Goal: Information Seeking & Learning: Learn about a topic

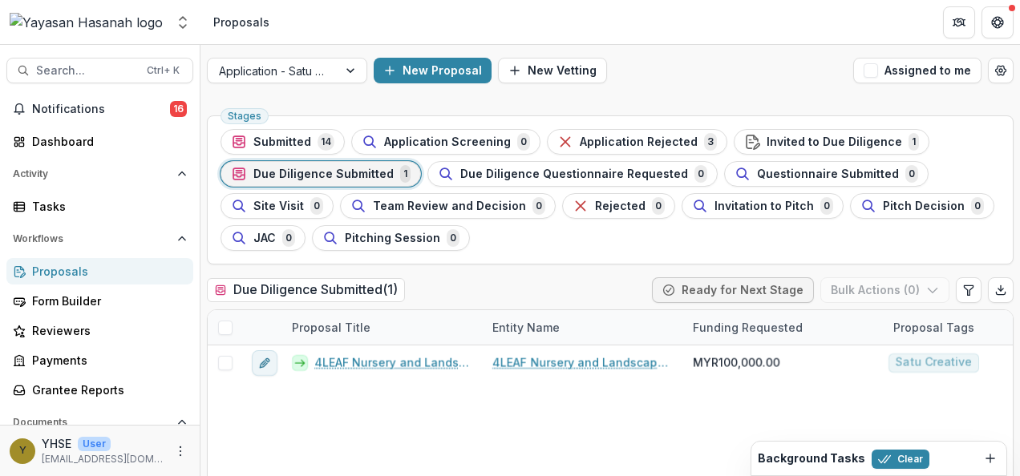
click at [697, 52] on div "Application - Satu Creative New Proposal New Vetting Assigned to me" at bounding box center [611, 70] width 820 height 51
click at [290, 144] on span "Submitted" at bounding box center [282, 143] width 58 height 14
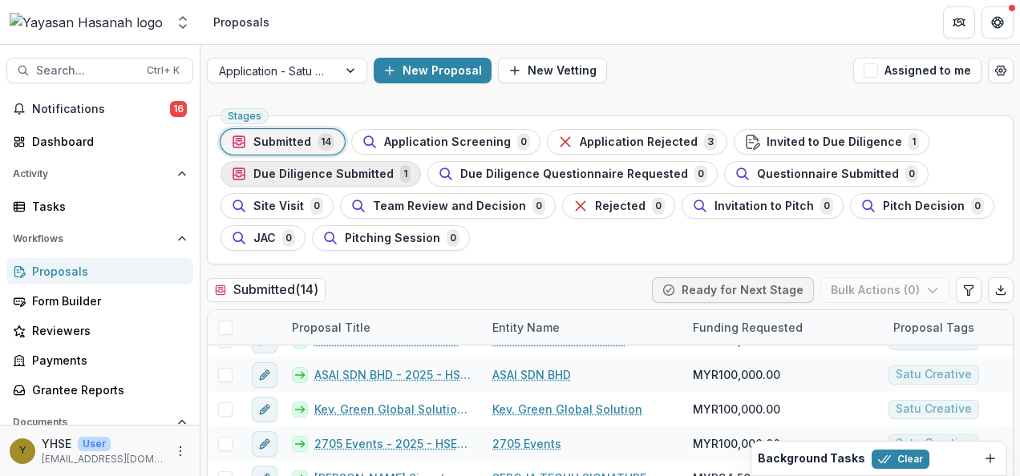
click at [346, 172] on span "Due Diligence Submitted" at bounding box center [323, 175] width 140 height 14
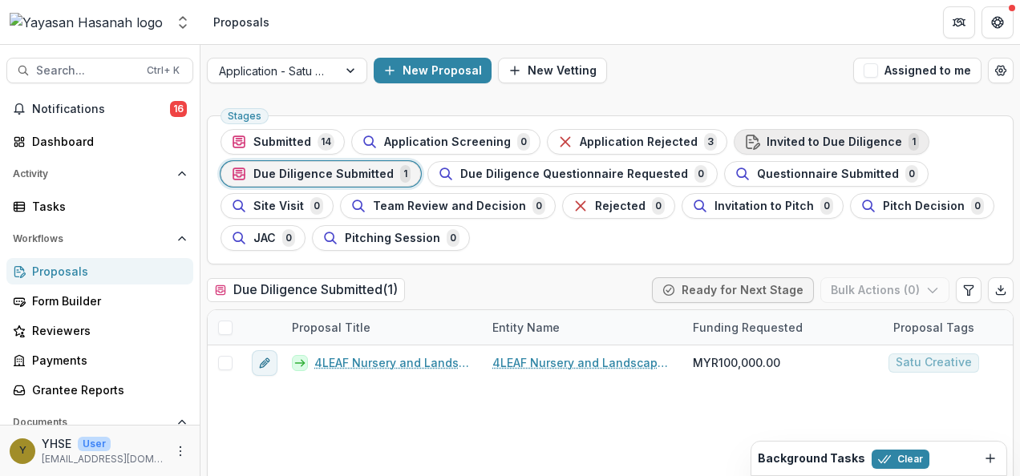
click at [801, 142] on span "Invited to Due Diligence" at bounding box center [835, 143] width 136 height 14
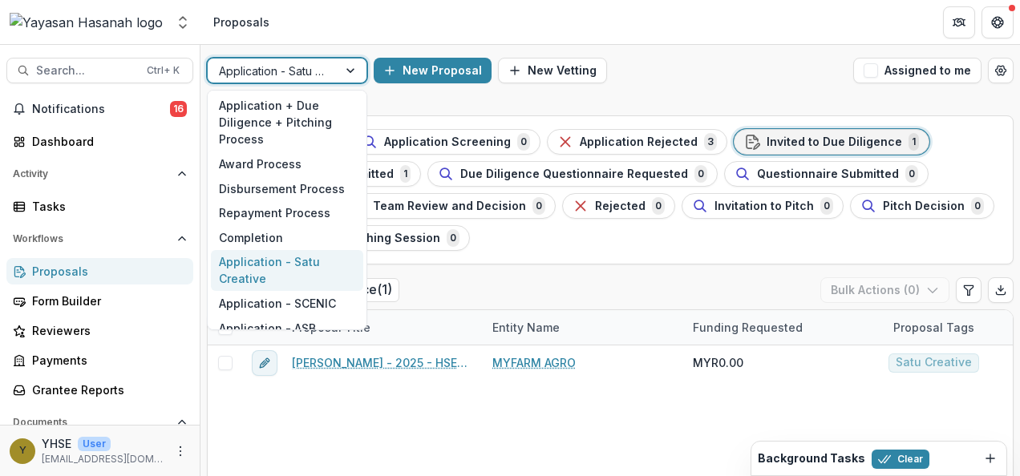
click at [347, 69] on div at bounding box center [352, 71] width 29 height 24
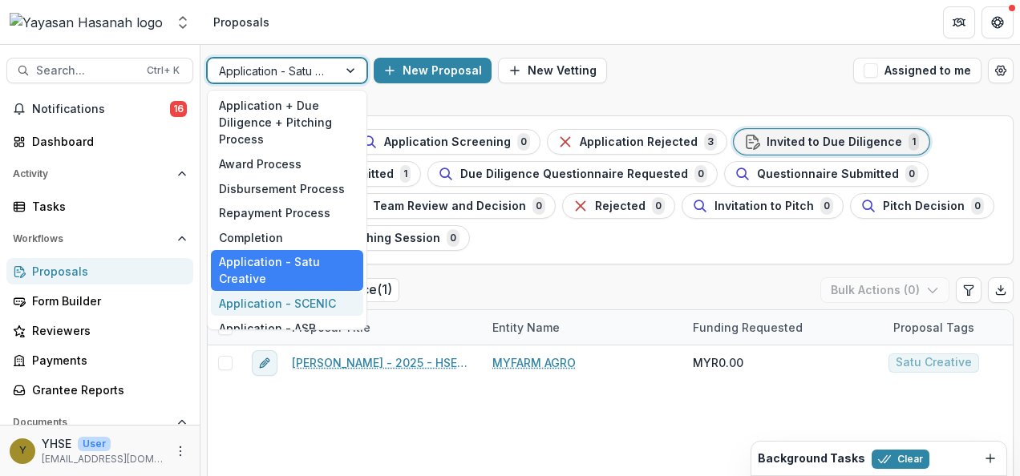
click at [315, 294] on div "Application - SCENIC" at bounding box center [287, 303] width 152 height 25
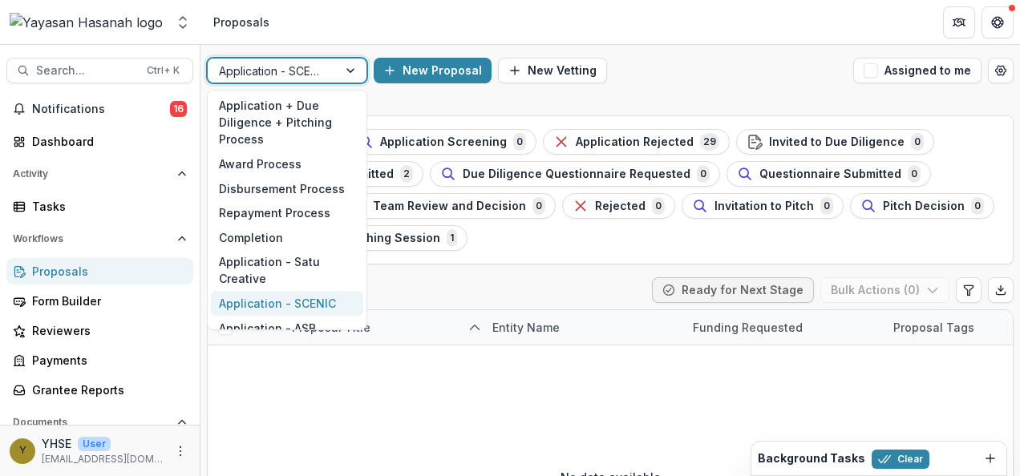
click at [281, 59] on div "Application - SCENIC" at bounding box center [273, 70] width 130 height 23
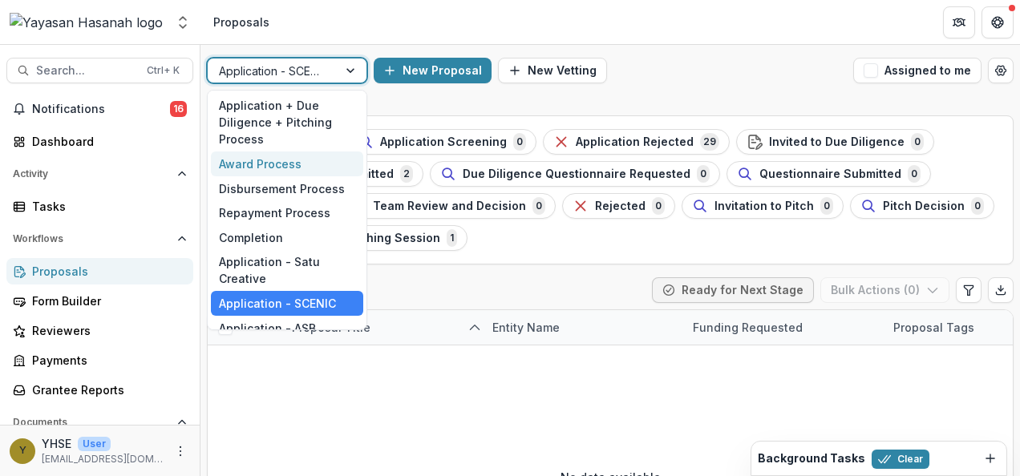
click at [292, 163] on div "Award Process" at bounding box center [287, 164] width 152 height 25
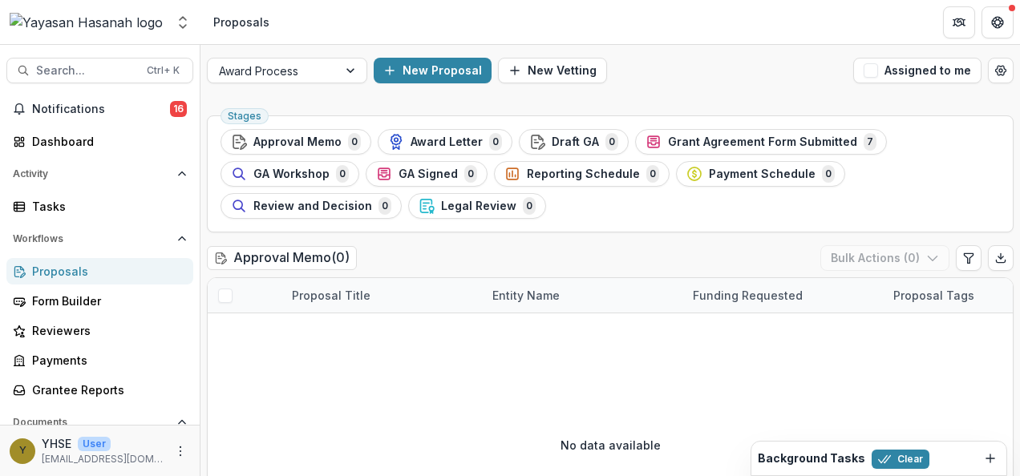
click at [906, 132] on ul "Stages Approval Memo 0 Award Letter 0 Draft GA 0 Grant Agreement Form Submitted…" at bounding box center [611, 174] width 780 height 90
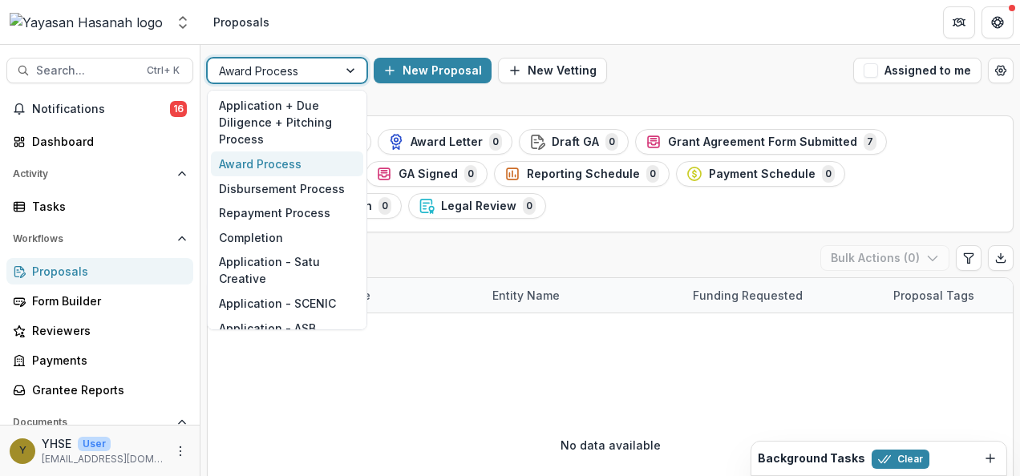
click at [340, 61] on div at bounding box center [352, 71] width 29 height 24
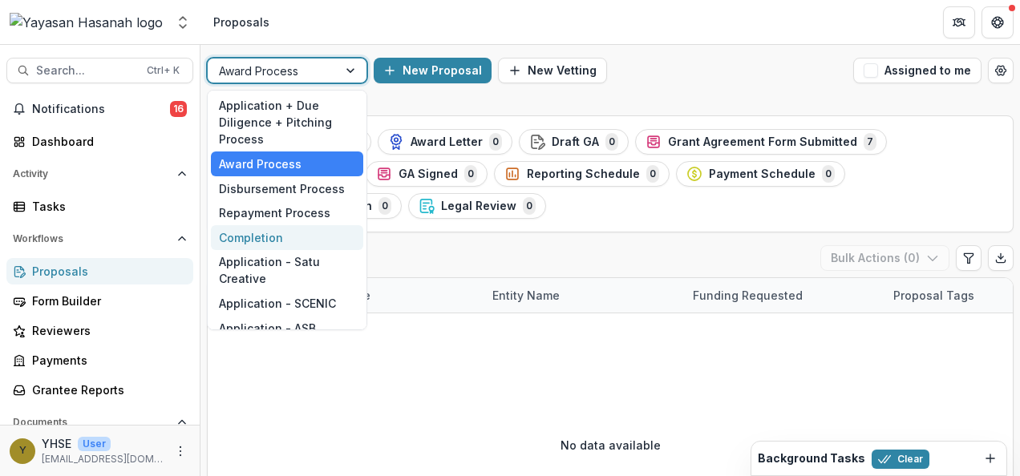
click at [299, 244] on div "Completion" at bounding box center [287, 237] width 152 height 25
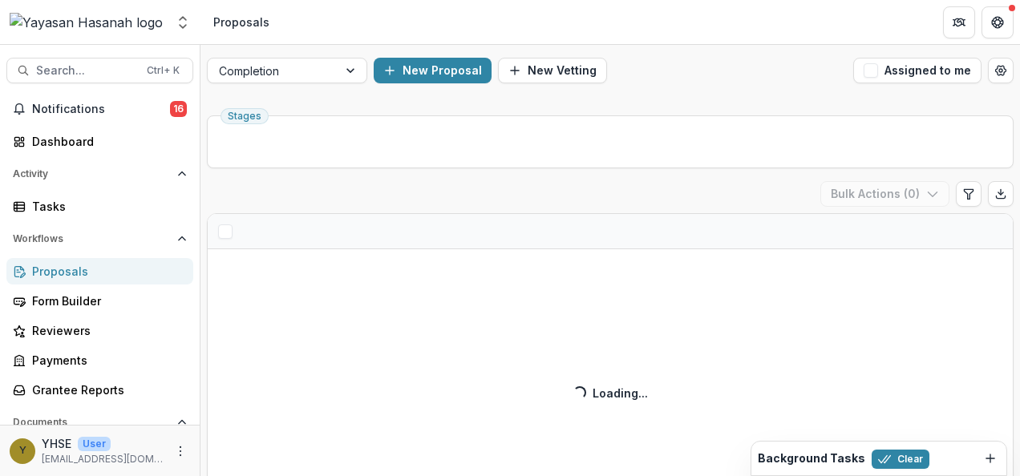
click at [305, 270] on div "Monitoring Report Submission ( ) Bulk Actions ( 0 ) Loading... Loading..." at bounding box center [610, 341] width 807 height 321
click at [302, 75] on div at bounding box center [272, 71] width 107 height 20
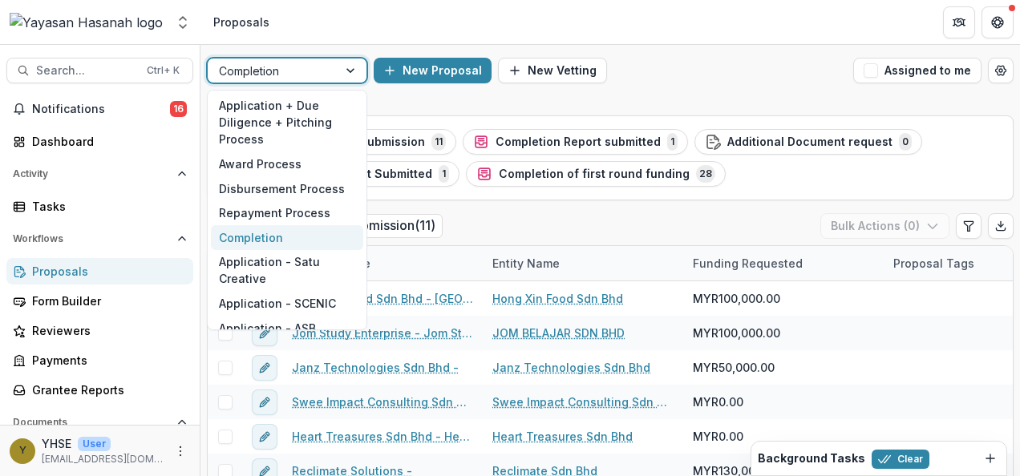
click at [351, 69] on div at bounding box center [352, 71] width 29 height 24
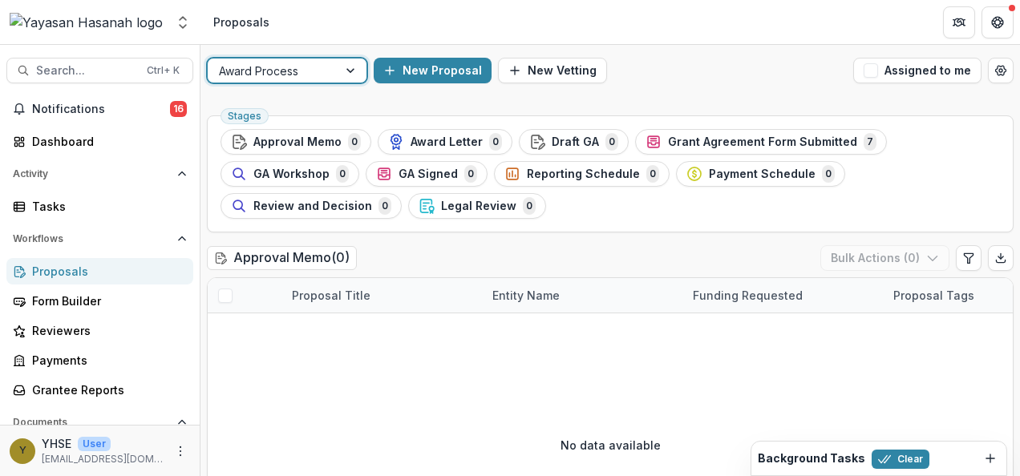
click at [301, 71] on div at bounding box center [272, 71] width 107 height 20
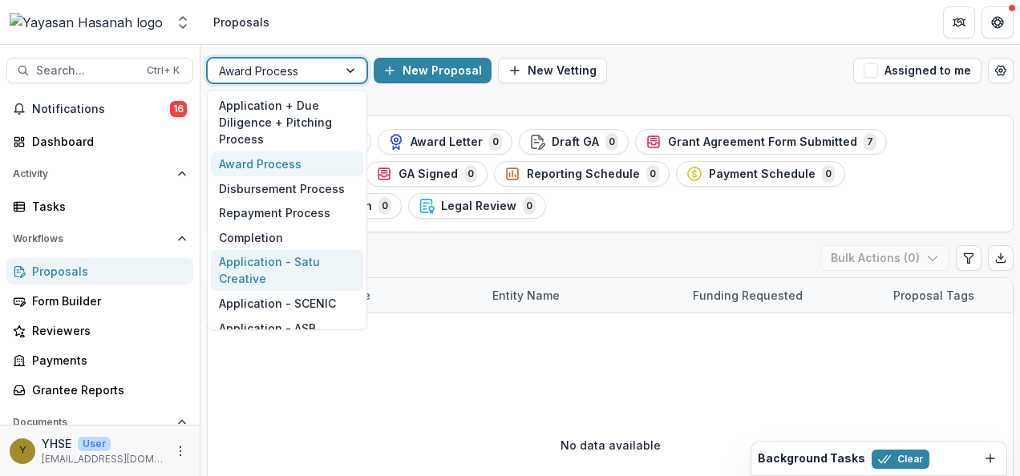
click at [293, 272] on div "Application - Satu Creative" at bounding box center [287, 271] width 152 height 42
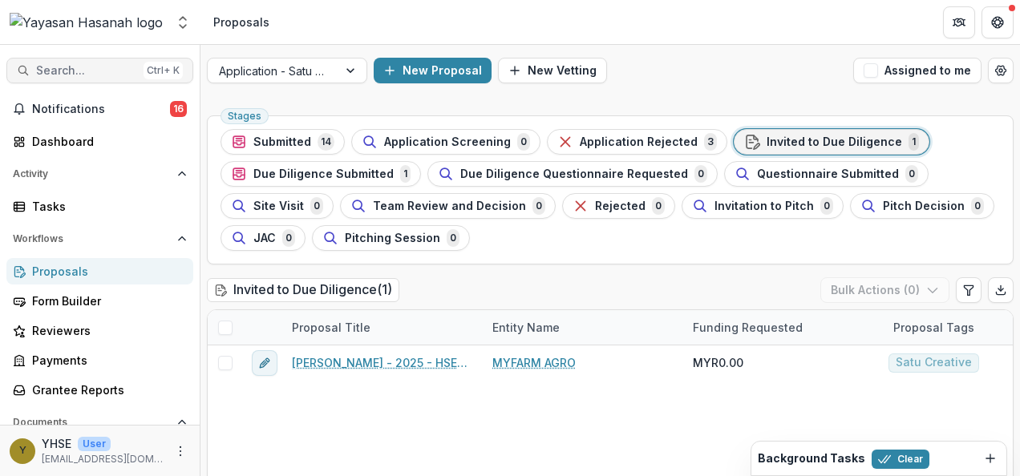
click at [97, 67] on span "Search..." at bounding box center [86, 71] width 101 height 14
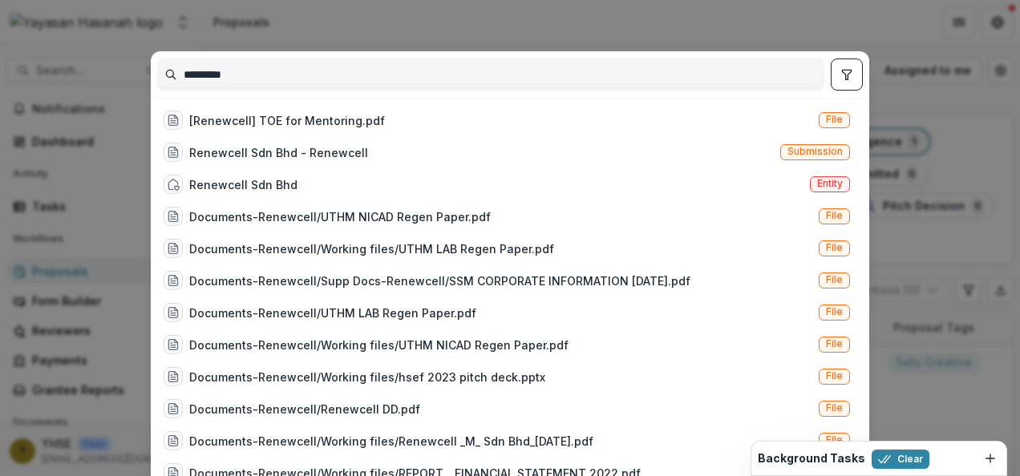
click at [253, 67] on input "*********" at bounding box center [491, 75] width 666 height 26
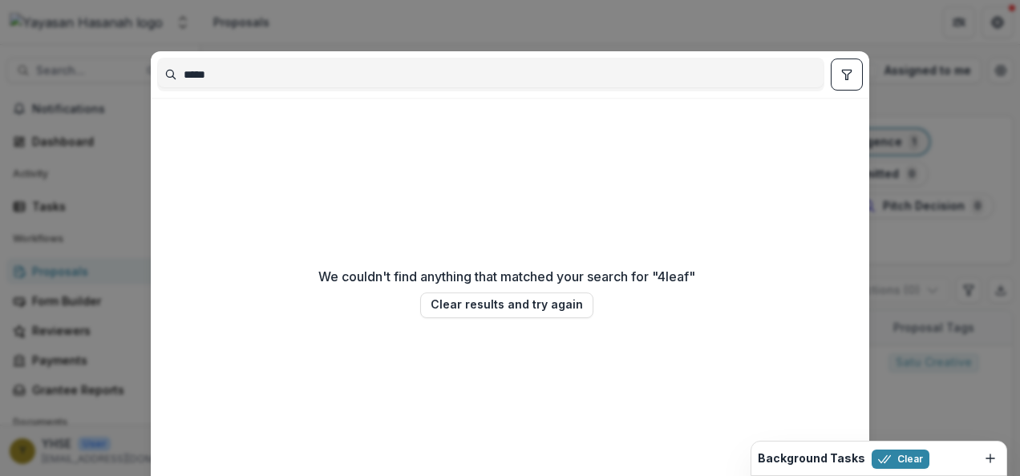
type input "*****"
click at [974, 211] on div "***** We couldn't find anything that matched your search for " 4leaf " Clear re…" at bounding box center [510, 238] width 1020 height 476
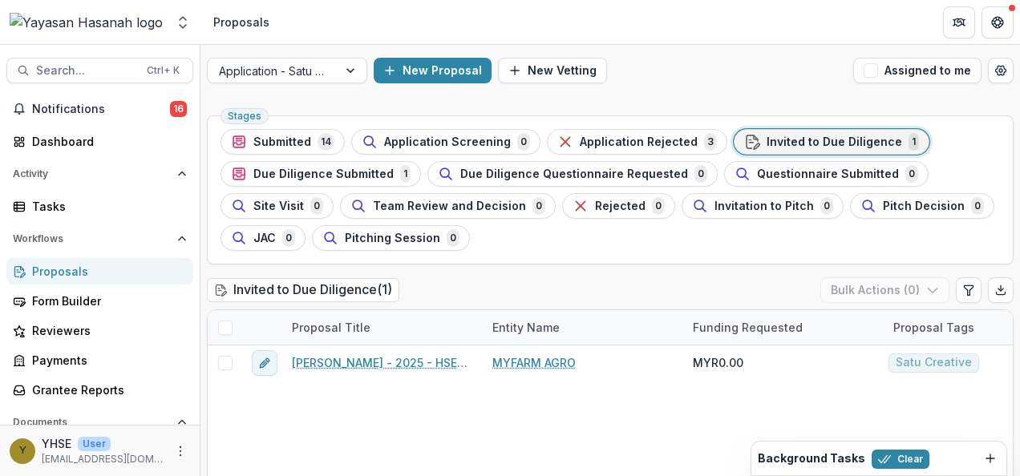
click at [821, 136] on span "Invited to Due Diligence" at bounding box center [835, 143] width 136 height 14
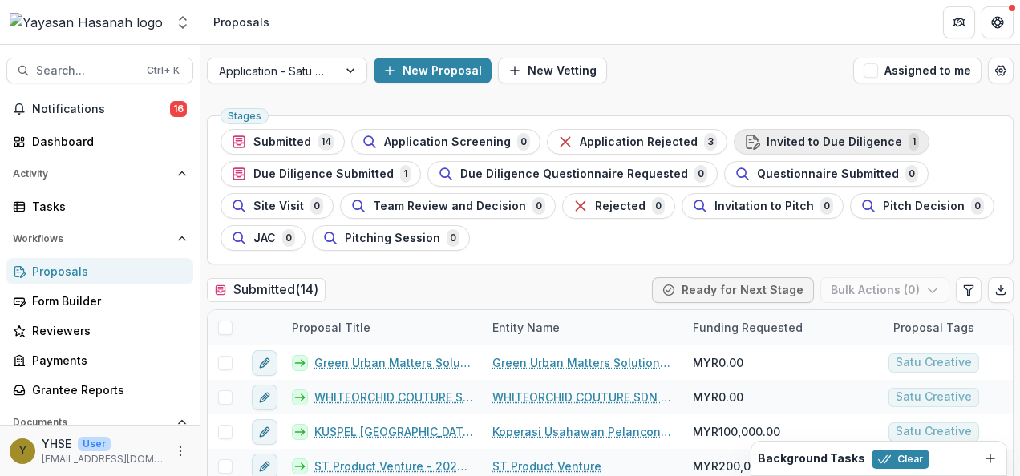
click at [767, 140] on span "Invited to Due Diligence" at bounding box center [835, 143] width 136 height 14
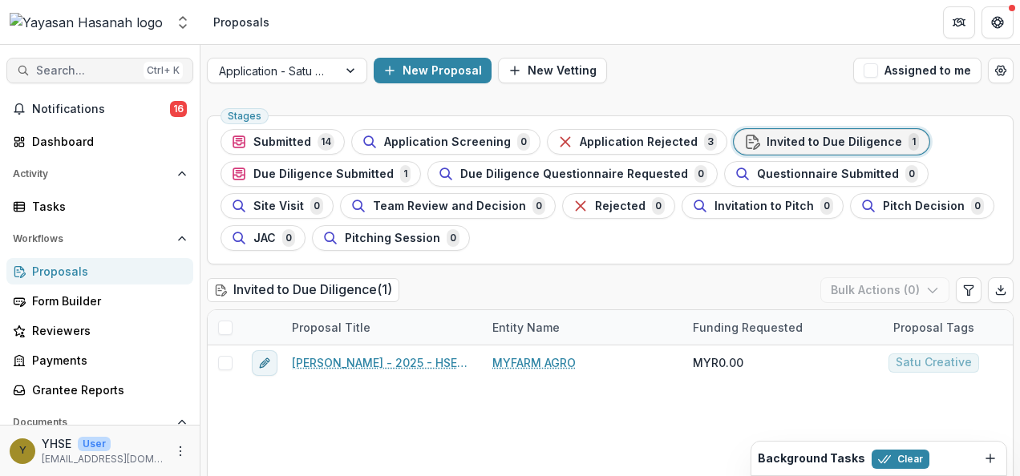
click at [71, 72] on span "Search..." at bounding box center [86, 71] width 101 height 14
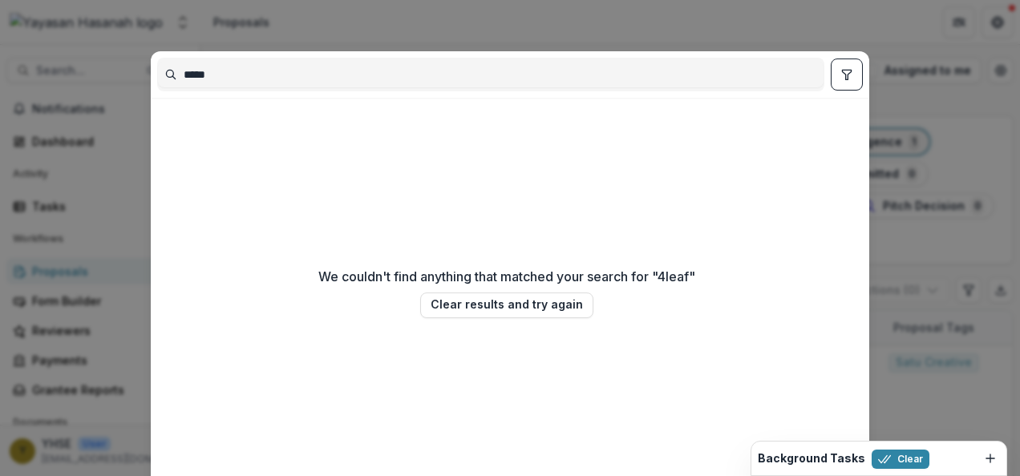
click at [231, 35] on div "***** We couldn't find anything that matched your search for " 4leaf " Clear re…" at bounding box center [510, 238] width 1020 height 476
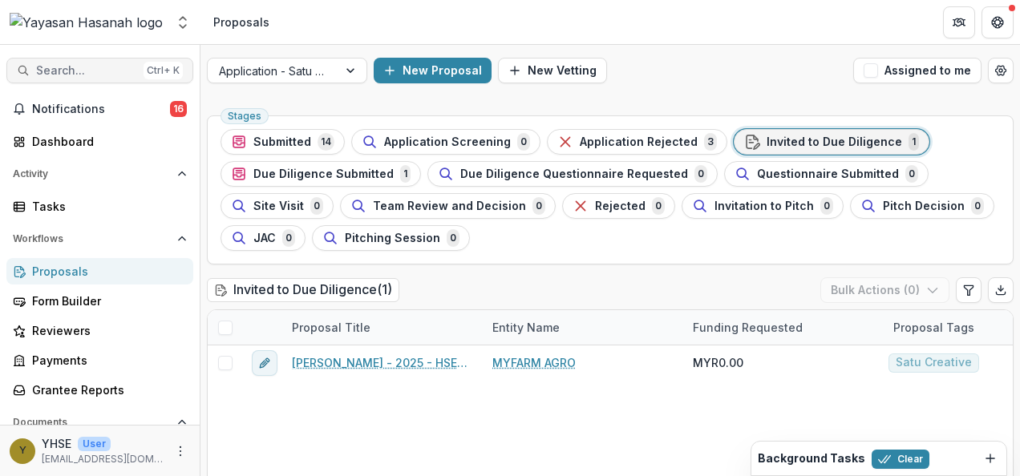
click at [124, 66] on span "Search..." at bounding box center [86, 71] width 101 height 14
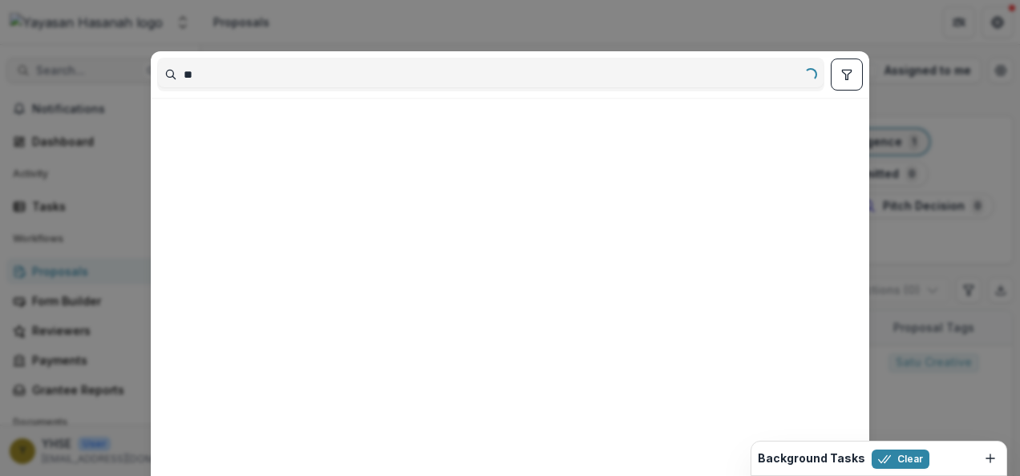
type input "*"
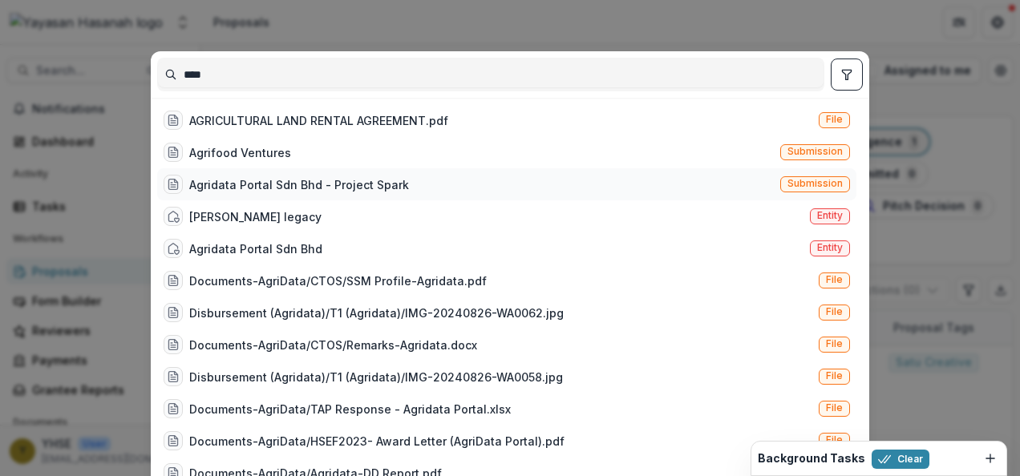
type input "****"
click at [371, 189] on div "Agridata Portal Sdn Bhd - Project Spark" at bounding box center [299, 184] width 220 height 17
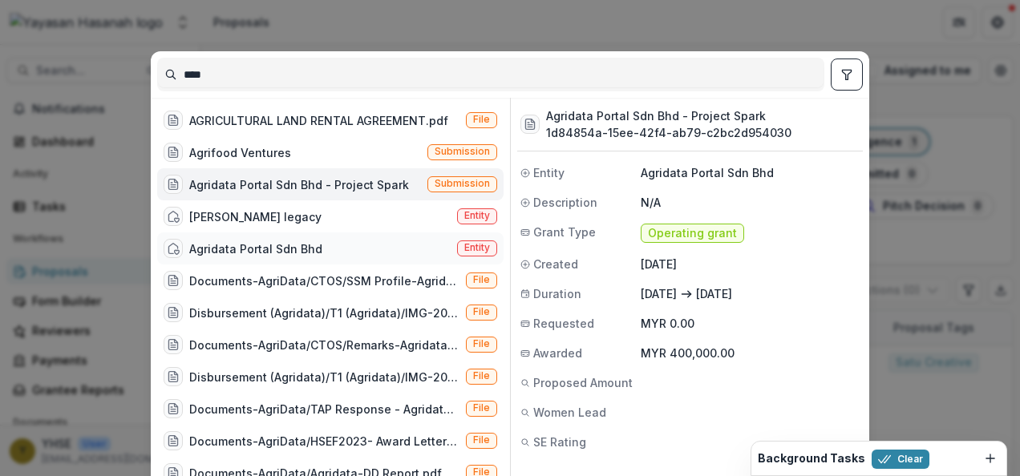
click at [354, 247] on div "Agridata Portal Sdn Bhd Entity" at bounding box center [330, 249] width 347 height 32
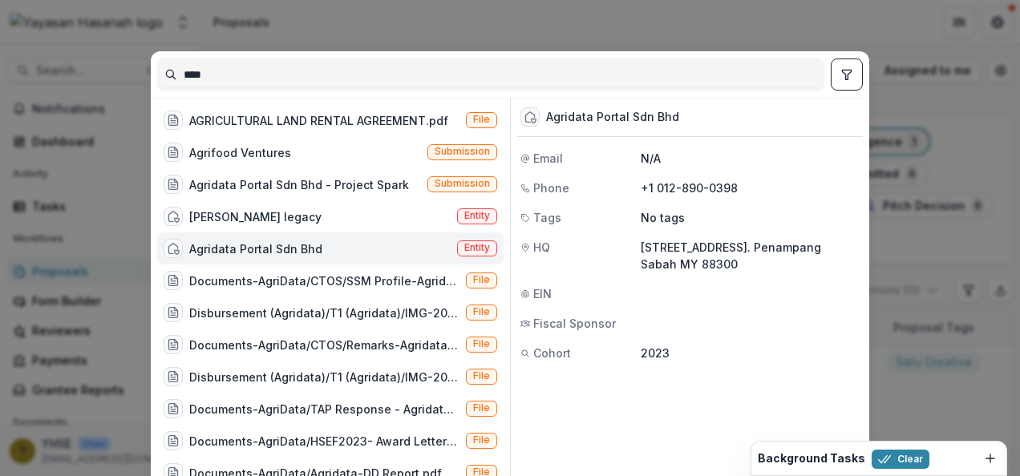
click at [476, 245] on span "Entity" at bounding box center [477, 247] width 26 height 11
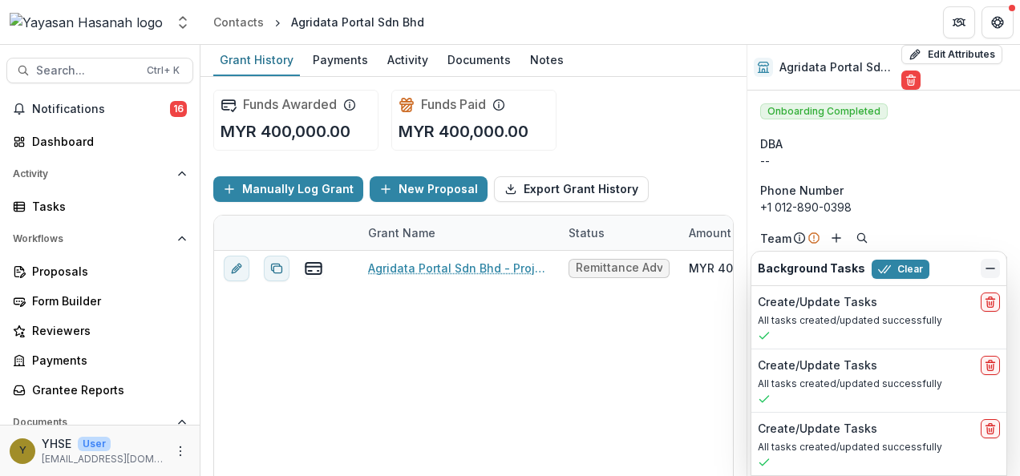
click at [986, 275] on icon "Dismiss" at bounding box center [990, 268] width 13 height 13
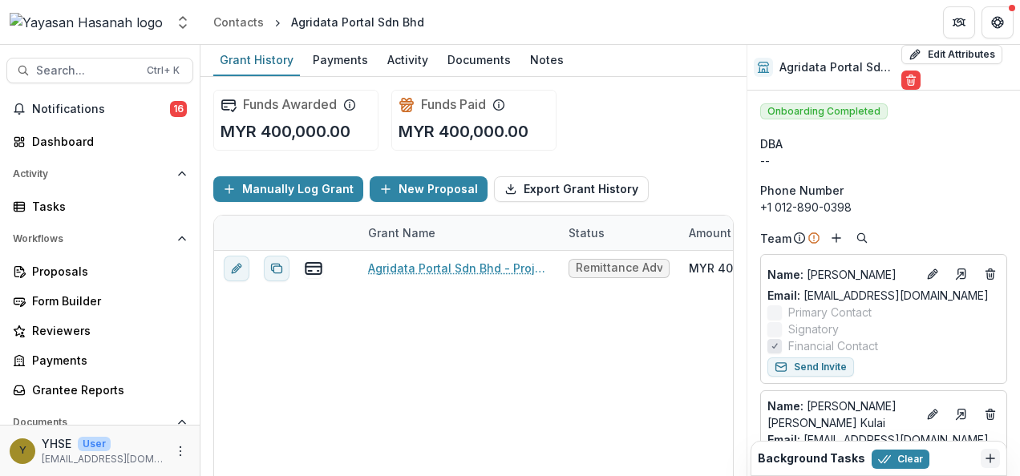
click at [361, 21] on div "Agridata Portal Sdn Bhd" at bounding box center [357, 22] width 133 height 17
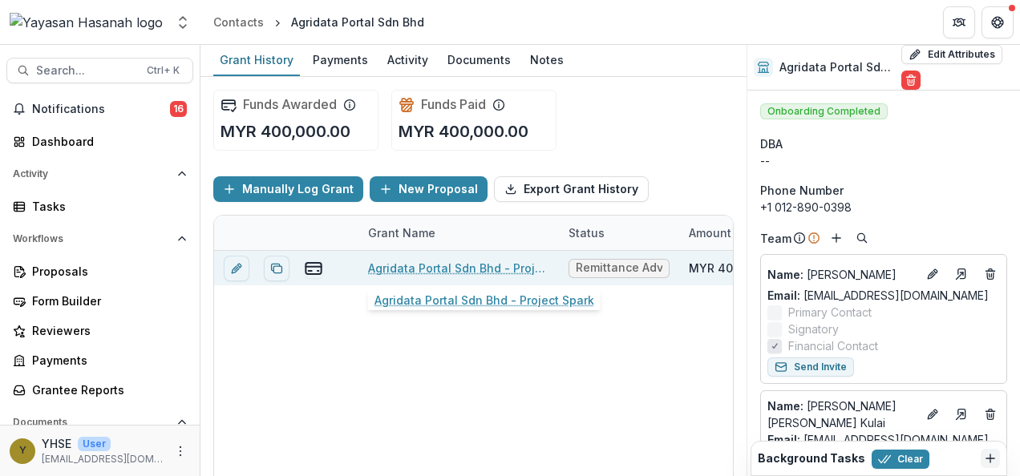
click at [460, 262] on link "Agridata Portal Sdn Bhd - Project Spark" at bounding box center [458, 268] width 181 height 17
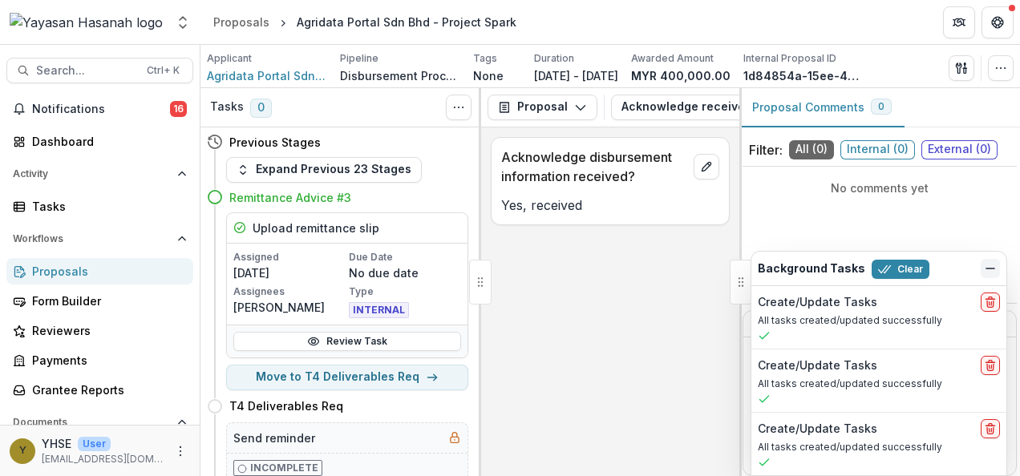
click at [983, 270] on button "Dismiss" at bounding box center [990, 268] width 19 height 19
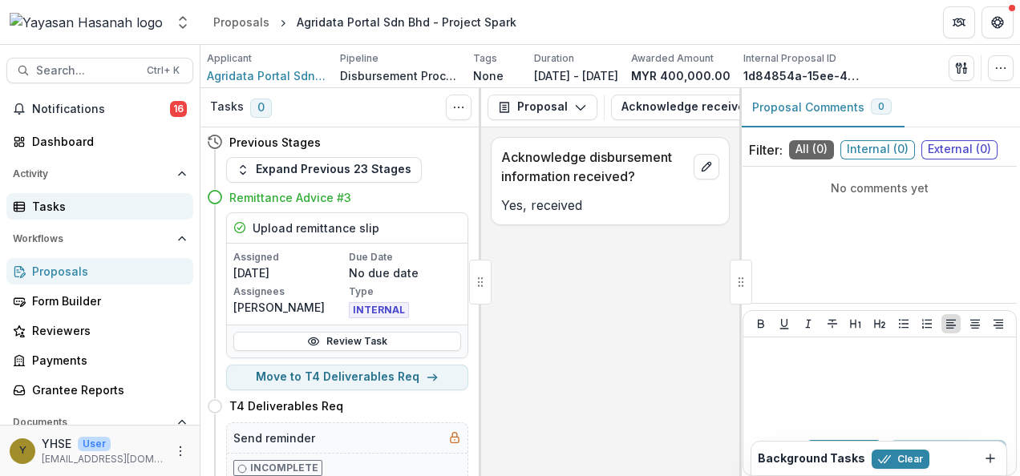
click at [142, 207] on div "Tasks" at bounding box center [106, 206] width 148 height 17
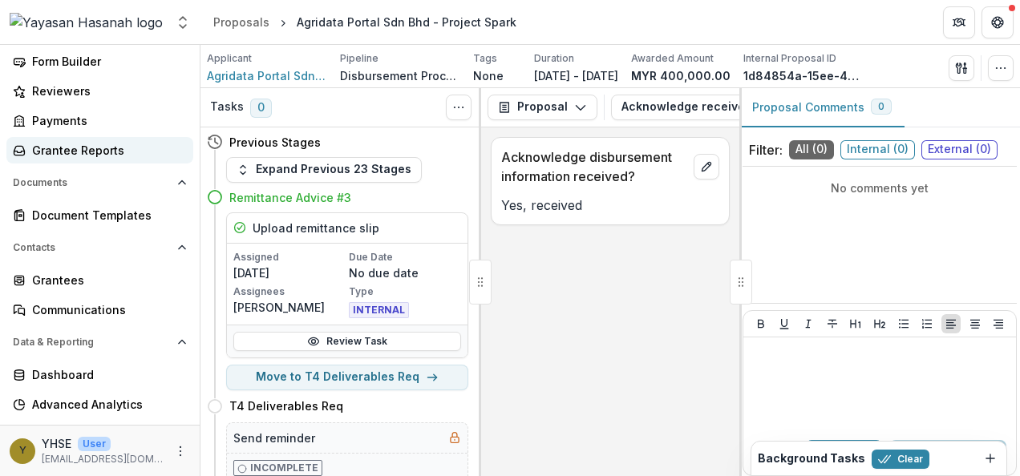
scroll to position [262, 0]
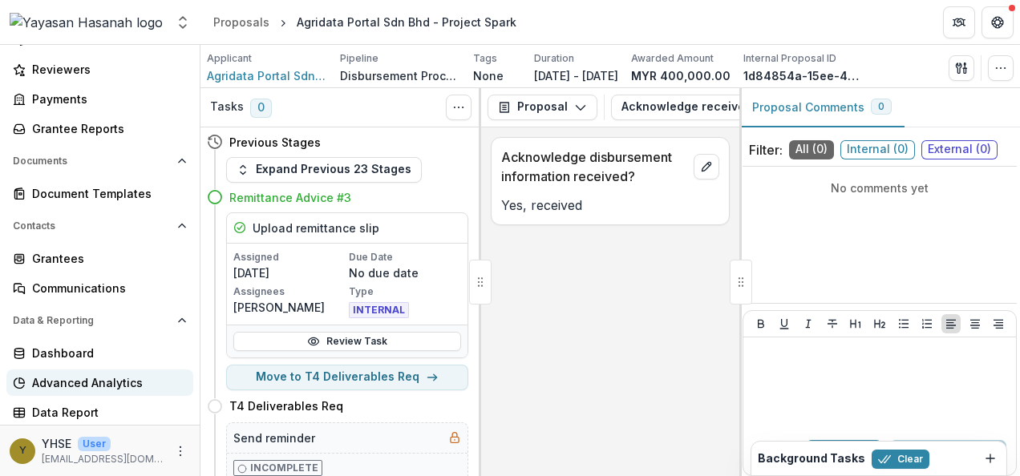
click at [80, 382] on div "Advanced Analytics" at bounding box center [106, 383] width 148 height 17
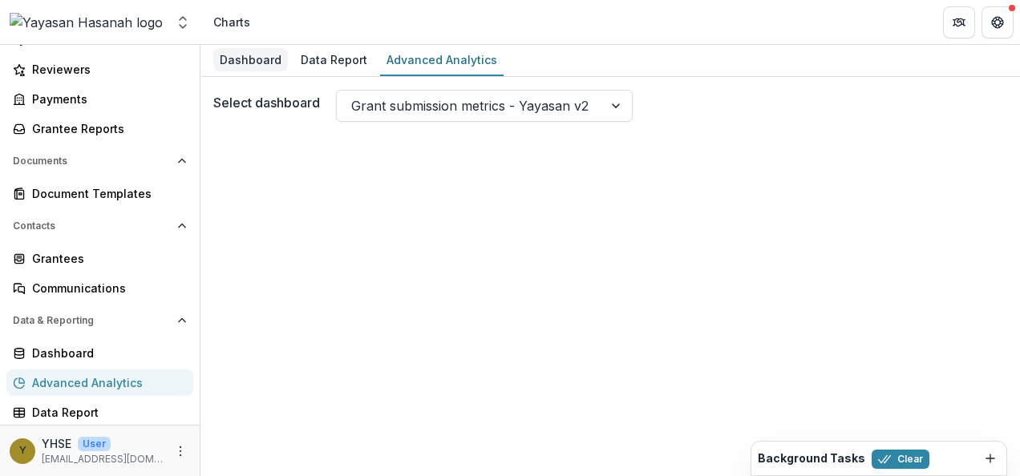
click at [248, 67] on div "Dashboard" at bounding box center [250, 59] width 75 height 23
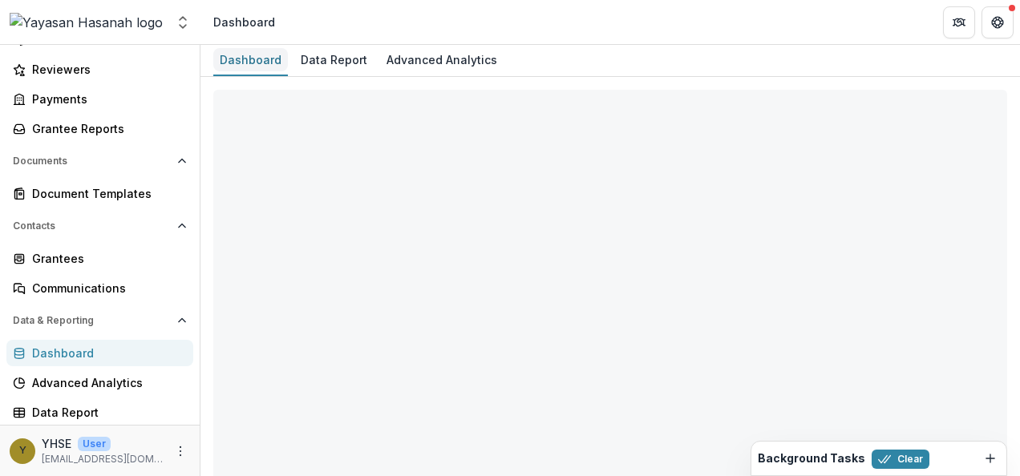
select select "**********"
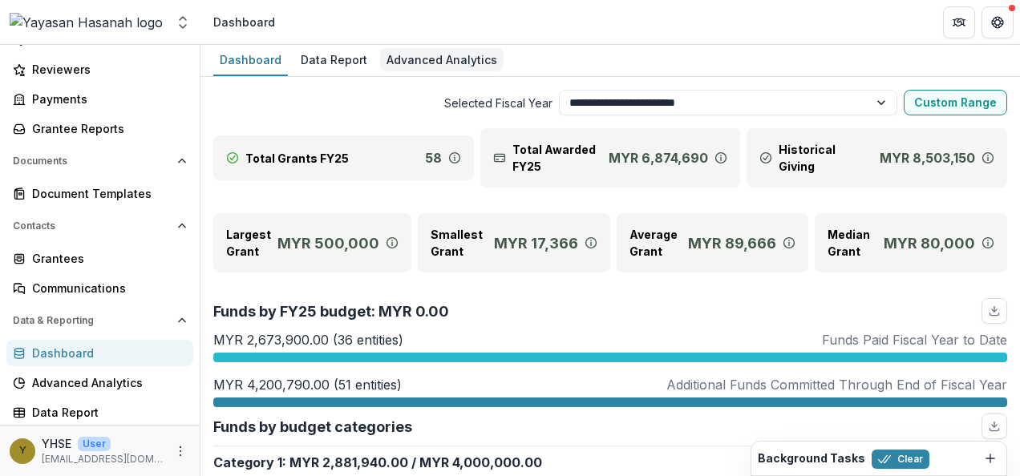
click at [411, 59] on div "Advanced Analytics" at bounding box center [442, 59] width 124 height 23
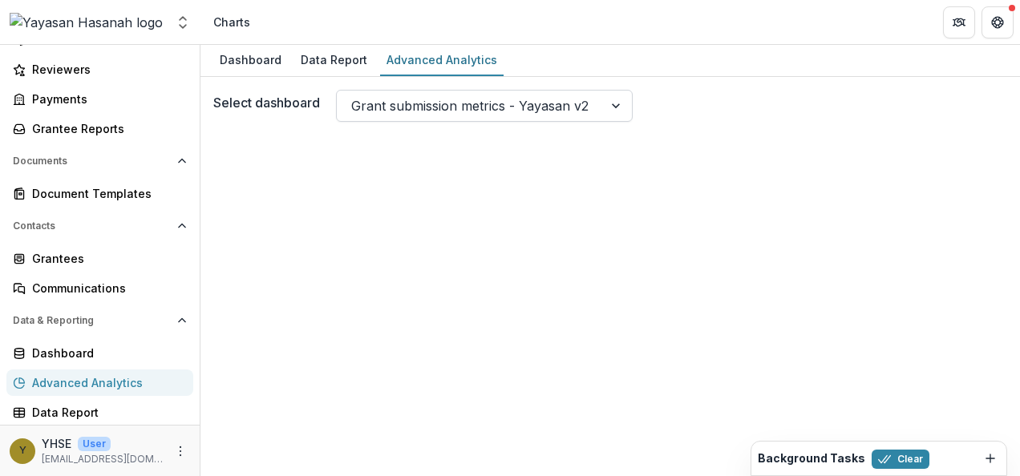
scroll to position [39, 0]
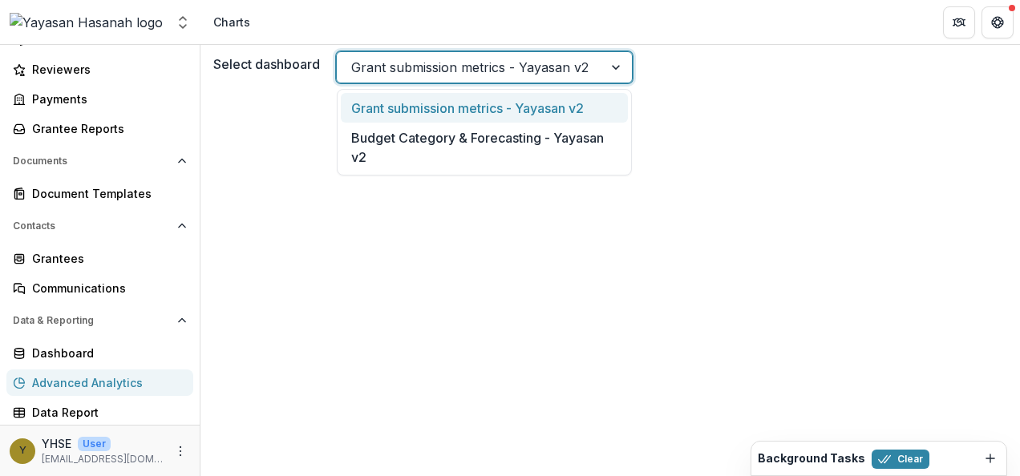
click at [383, 76] on div at bounding box center [469, 67] width 237 height 22
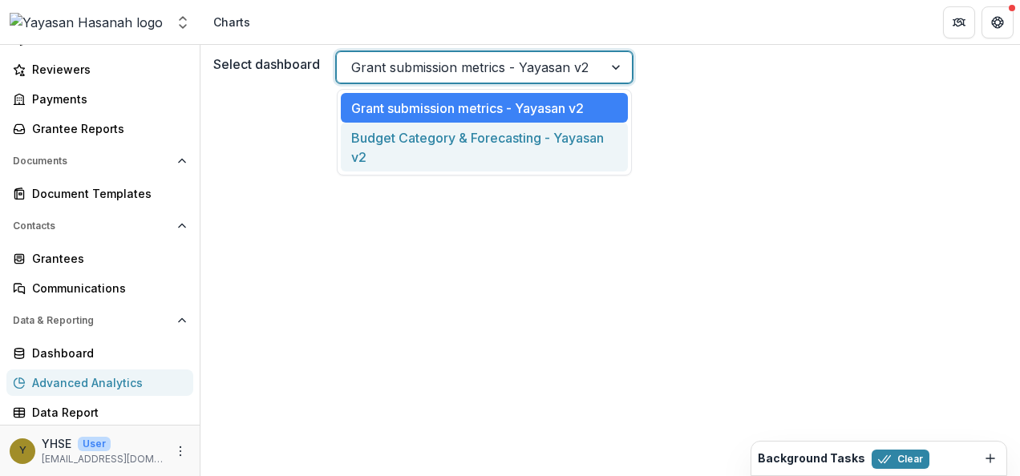
click at [395, 147] on div "Budget Category & Forecasting - Yayasan v2" at bounding box center [484, 147] width 287 height 49
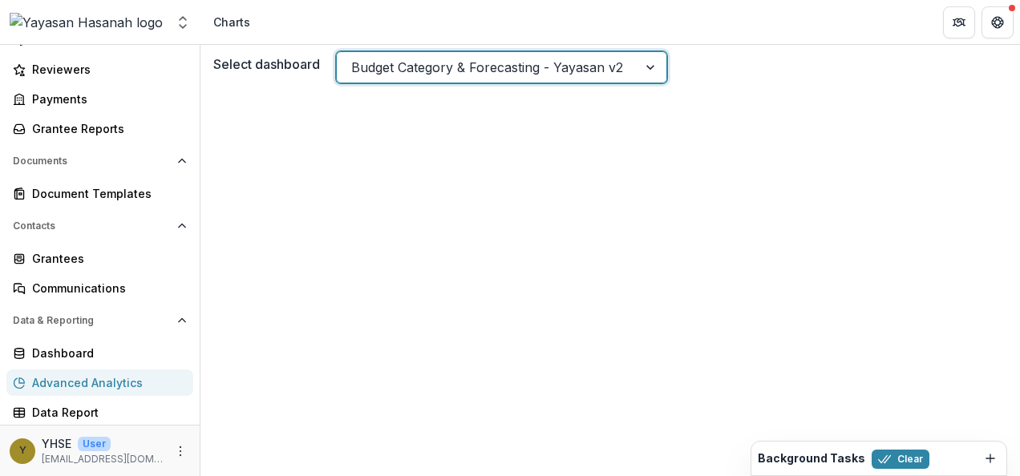
click at [496, 55] on div "Budget Category & Forecasting - Yayasan v2" at bounding box center [487, 68] width 301 height 26
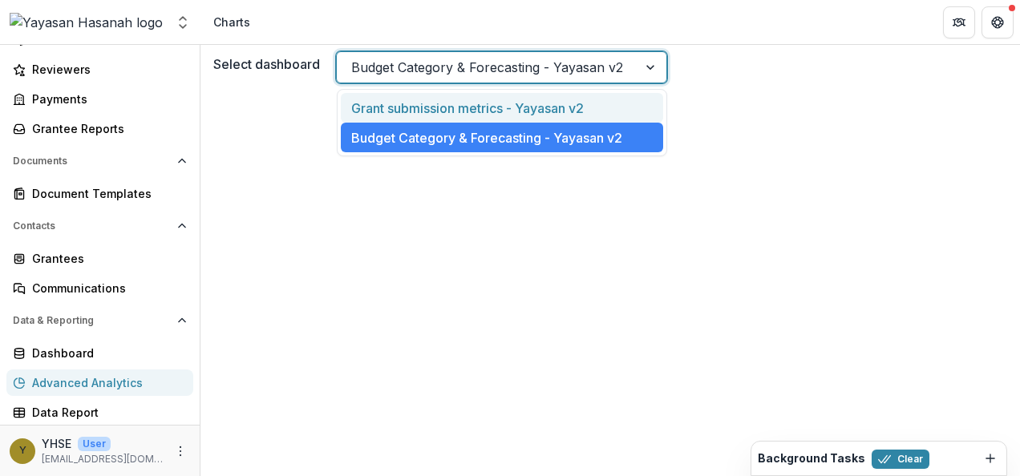
click at [483, 99] on div "Grant submission metrics - Yayasan v2" at bounding box center [502, 108] width 322 height 30
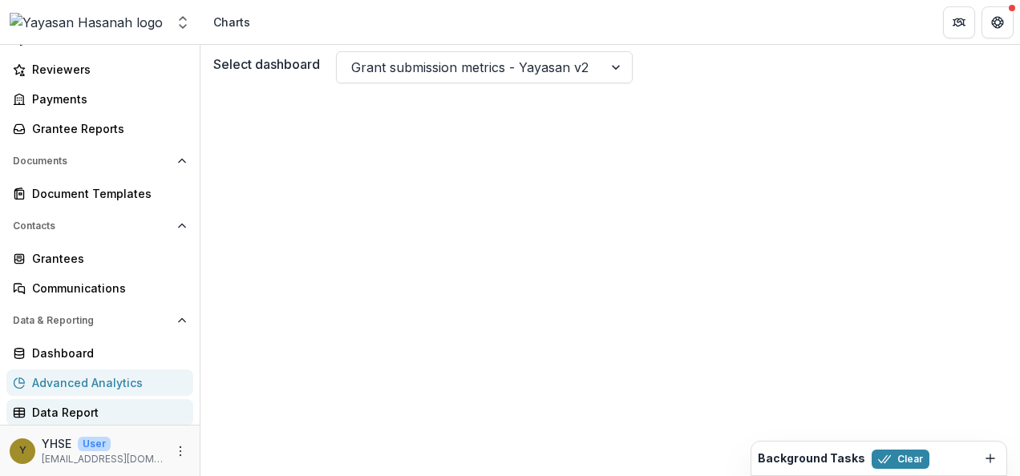
click at [79, 405] on div "Data Report" at bounding box center [106, 412] width 148 height 17
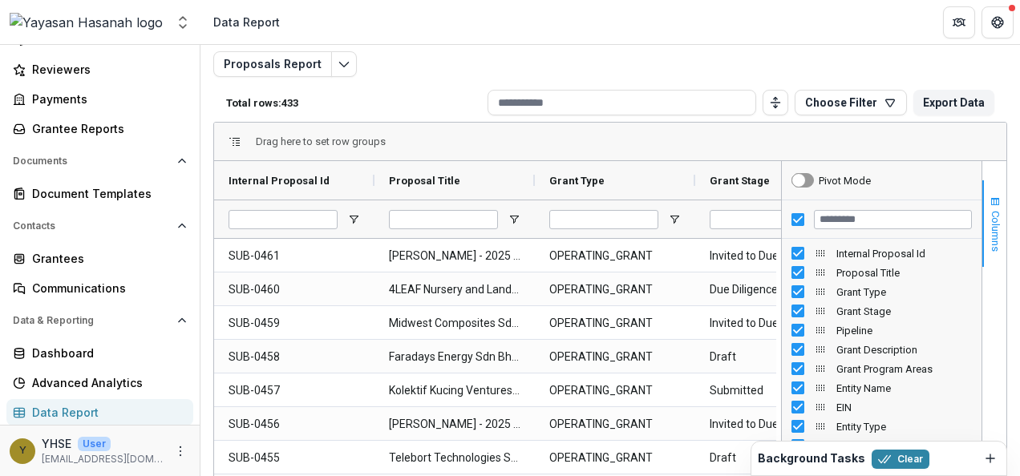
click at [990, 250] on span "Columns" at bounding box center [996, 231] width 12 height 41
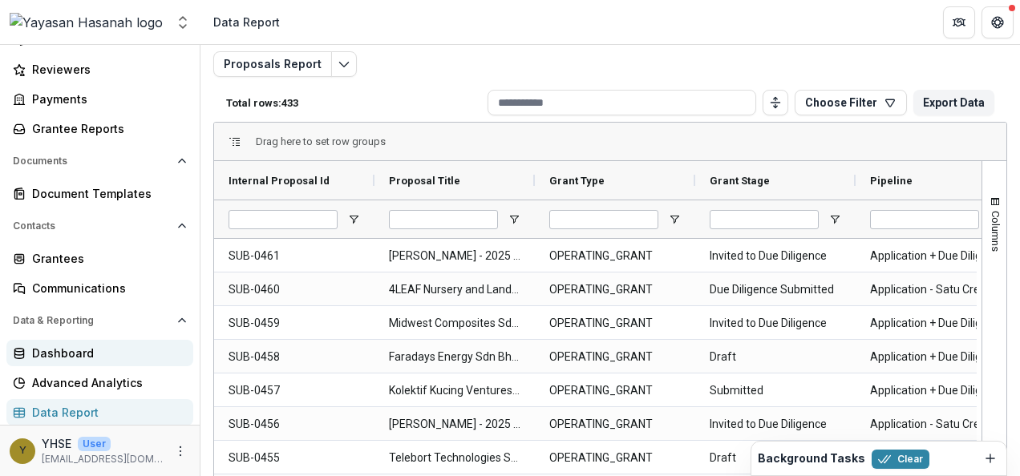
click at [82, 355] on div "Dashboard" at bounding box center [106, 353] width 148 height 17
select select "**********"
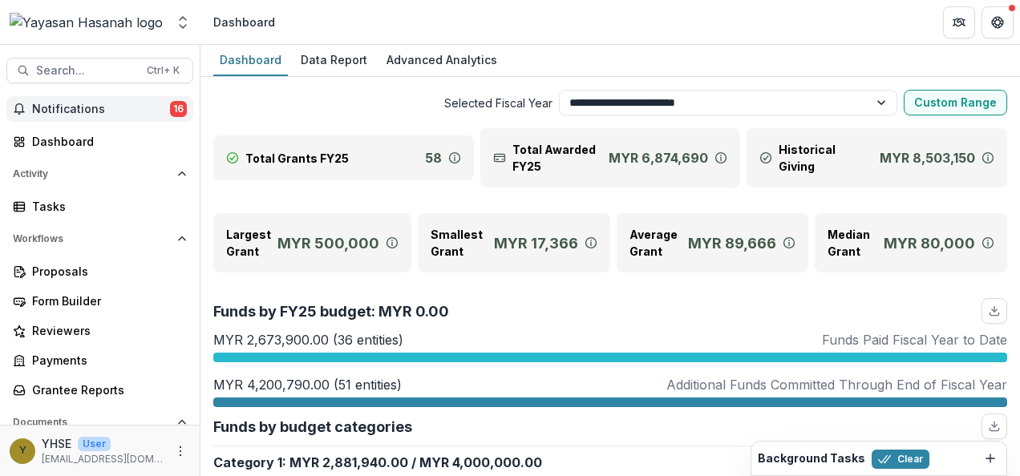
click at [90, 96] on button "Notifications 16" at bounding box center [99, 109] width 187 height 26
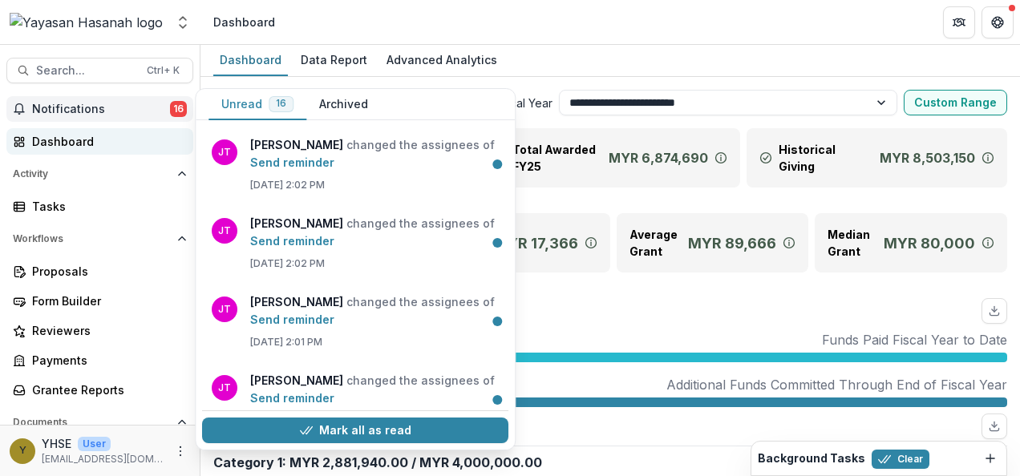
click at [99, 146] on div "Dashboard" at bounding box center [106, 141] width 148 height 17
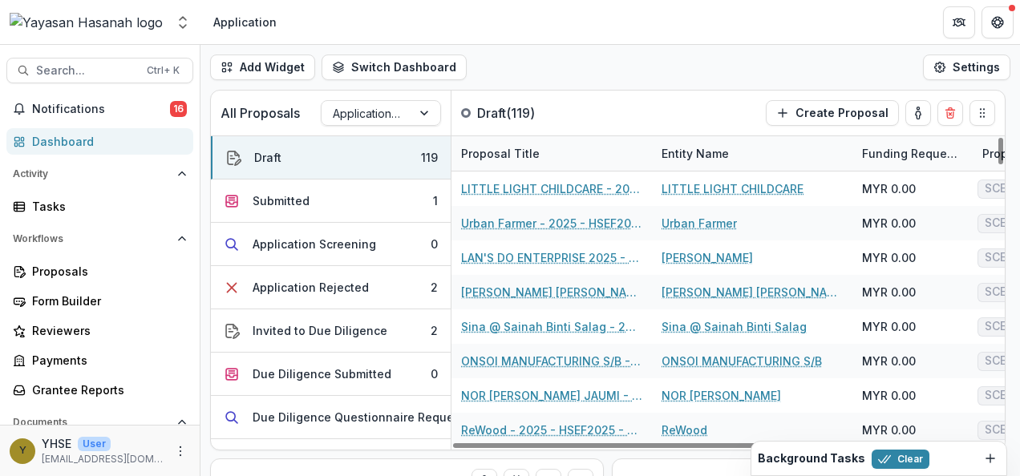
click at [711, 78] on div "Add Widget Switch Dashboard Application Operational New Dashboard Settings" at bounding box center [611, 67] width 820 height 45
click at [87, 136] on div "Dashboard" at bounding box center [106, 141] width 148 height 17
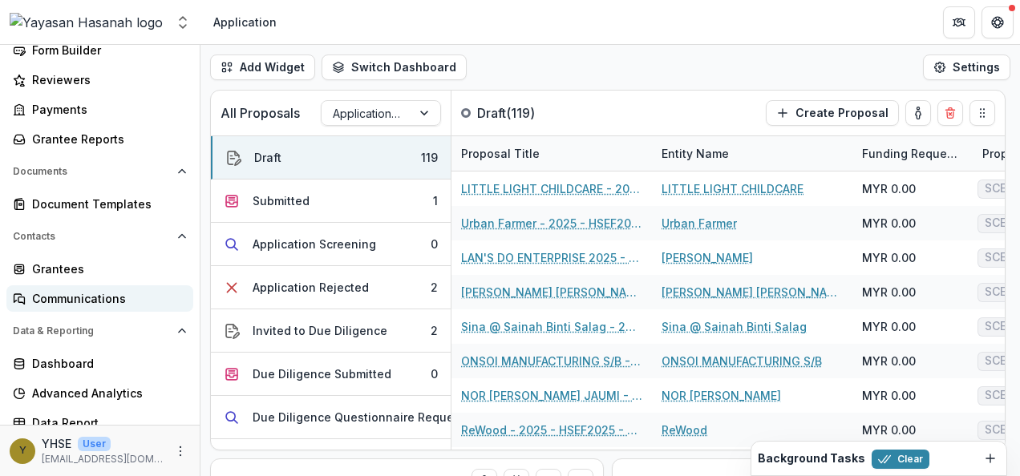
scroll to position [262, 0]
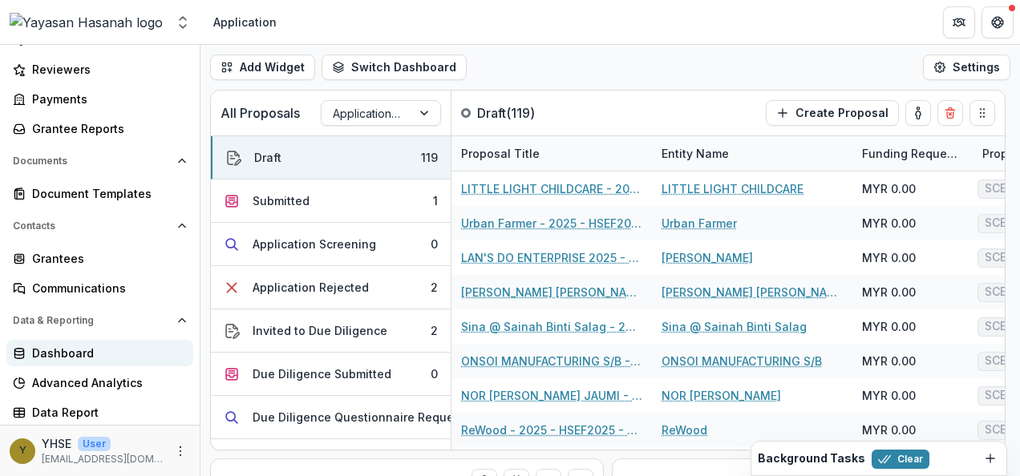
click at [102, 341] on link "Dashboard" at bounding box center [99, 353] width 187 height 26
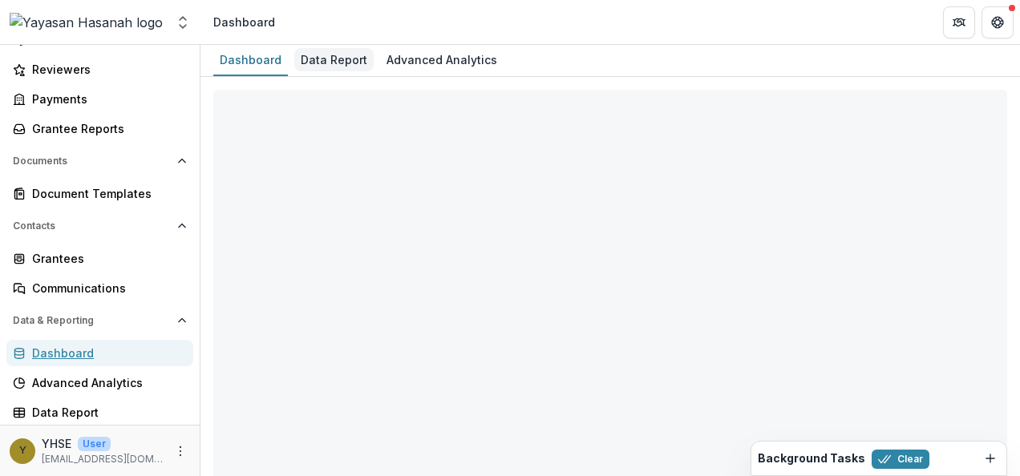
select select "**********"
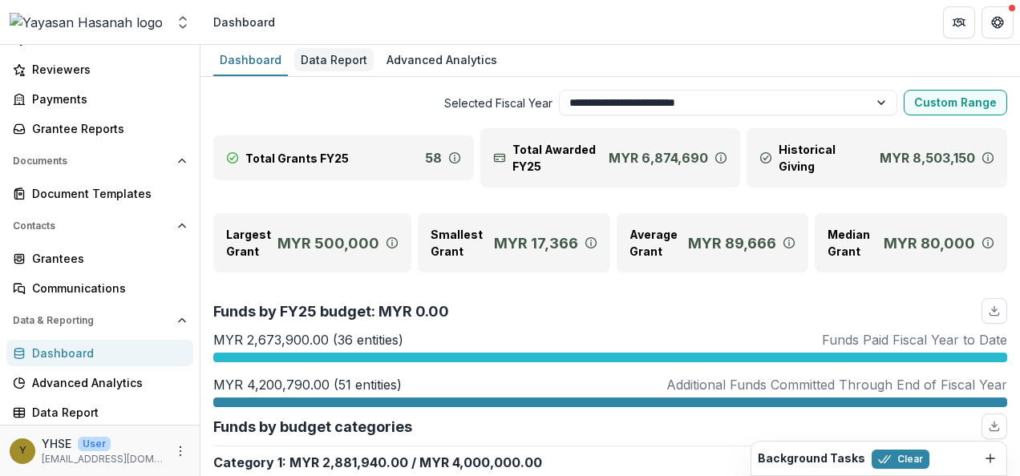
click at [335, 54] on div "Data Report" at bounding box center [333, 59] width 79 height 23
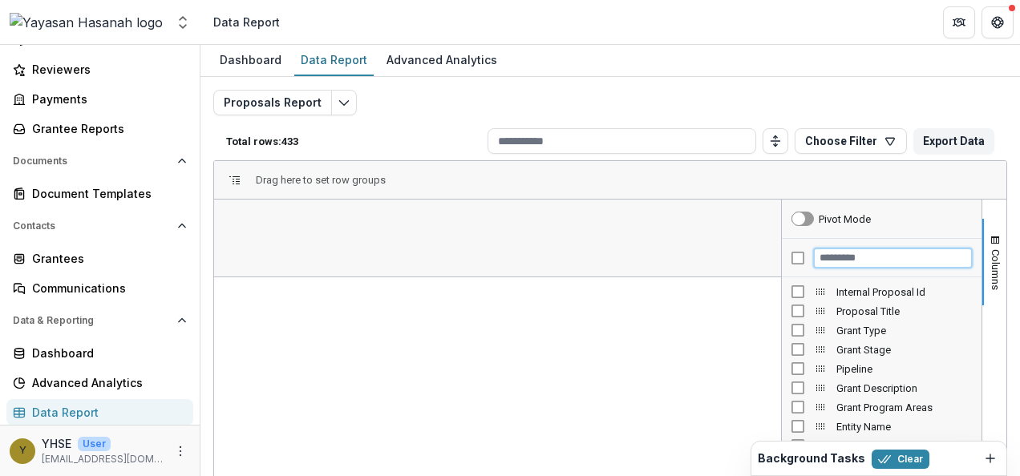
click at [860, 257] on input "Filter Columns Input" at bounding box center [893, 258] width 158 height 19
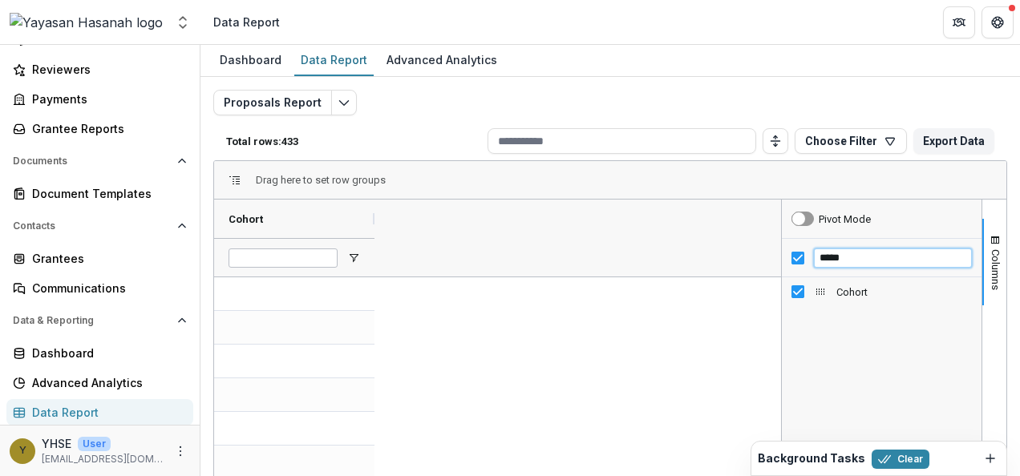
click at [862, 250] on input "*****" at bounding box center [893, 258] width 158 height 19
type input "*"
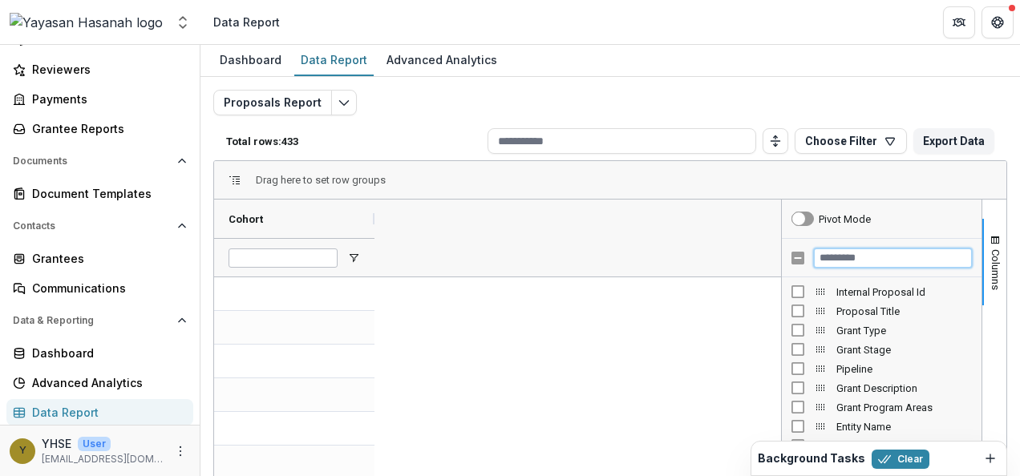
type input "*"
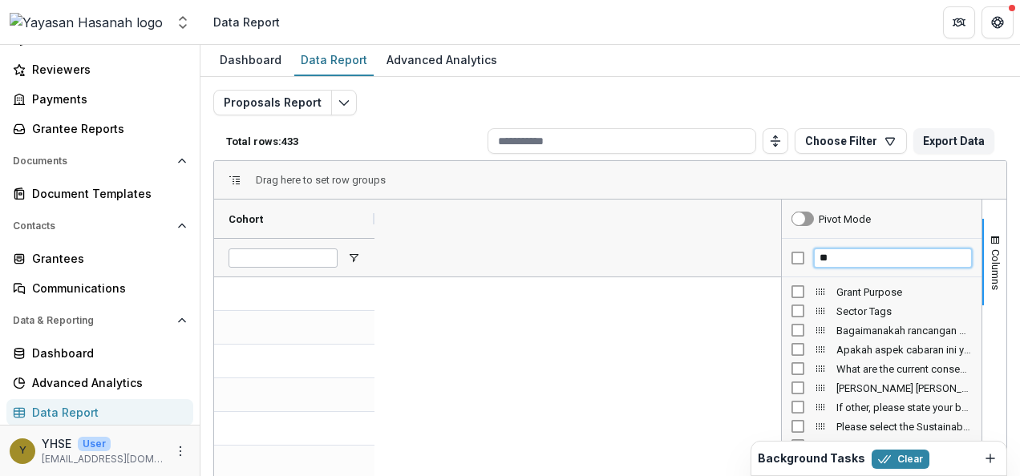
type input "*"
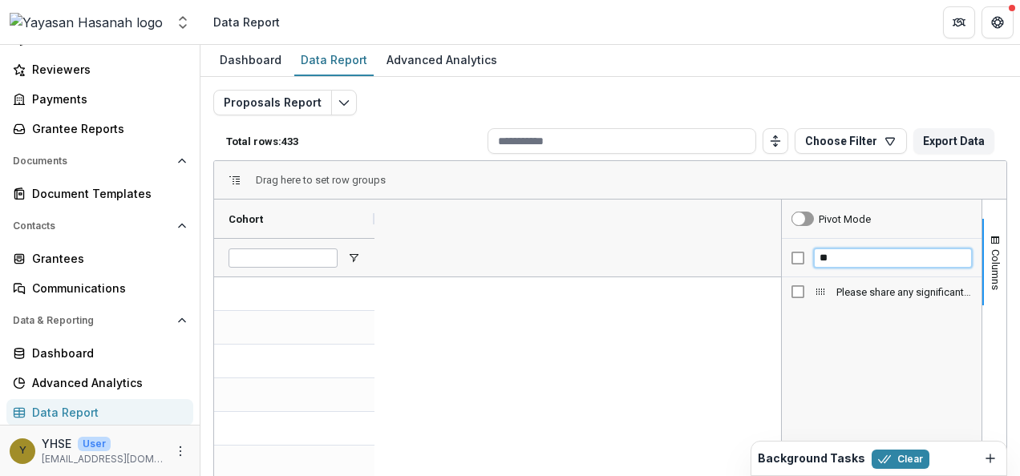
type input "*"
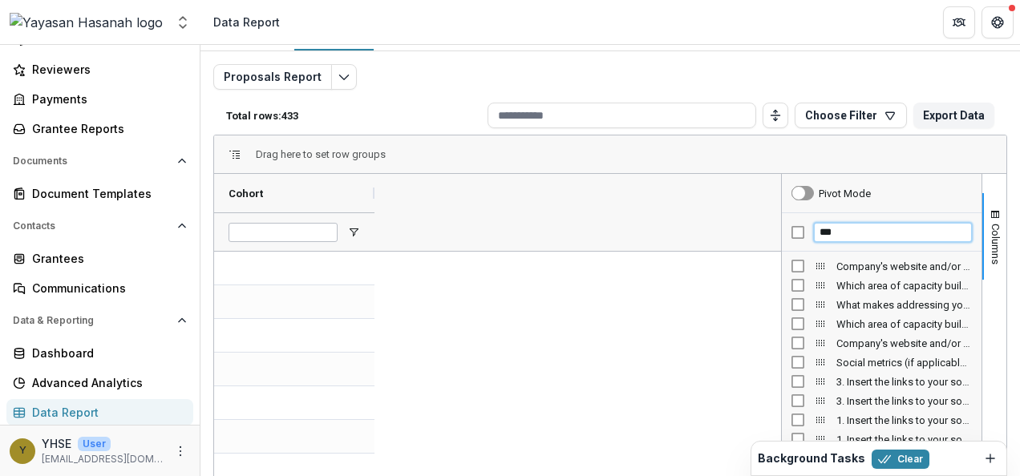
scroll to position [29, 0]
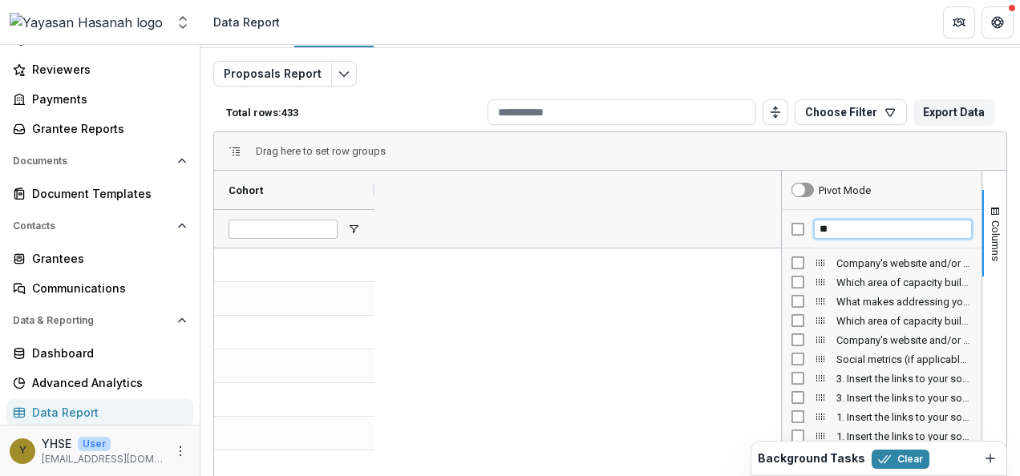
type input "*"
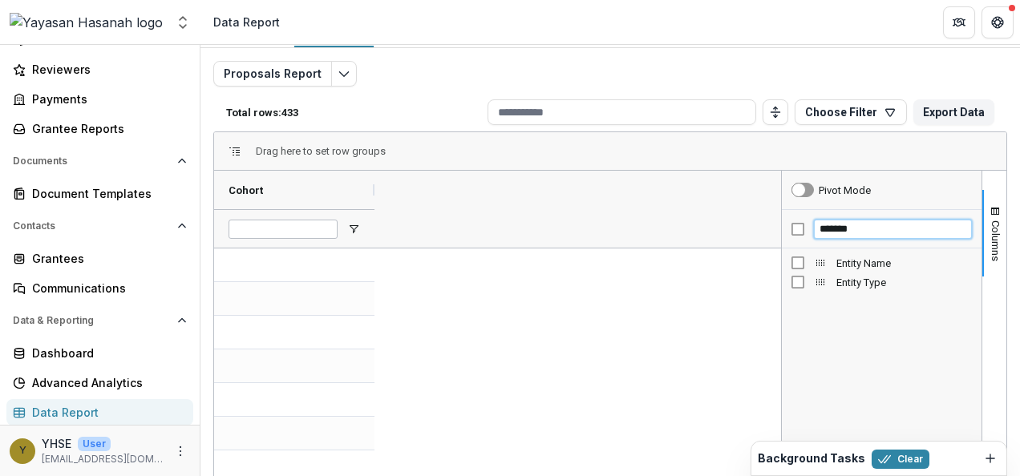
type input "******"
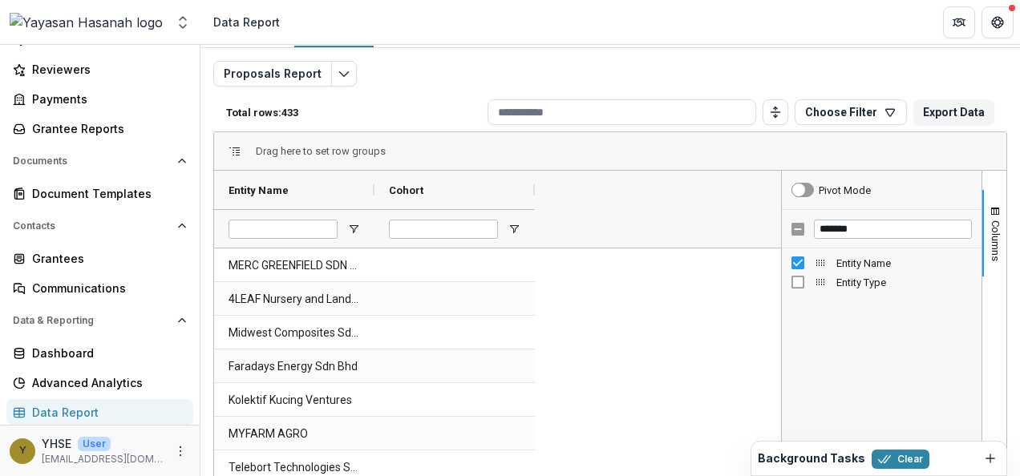
click at [836, 299] on div "Entity Name Entity Type" at bounding box center [882, 373] width 200 height 249
click at [845, 229] on input "******" at bounding box center [893, 229] width 158 height 19
type input "****"
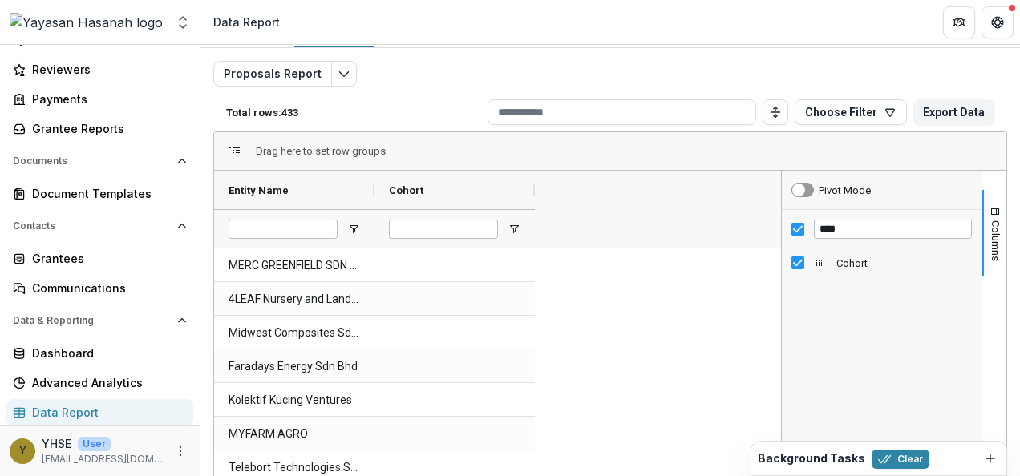
click at [914, 139] on div "Drag here to set row groups" at bounding box center [610, 151] width 793 height 39
click at [1000, 236] on button "Columns" at bounding box center [995, 233] width 24 height 87
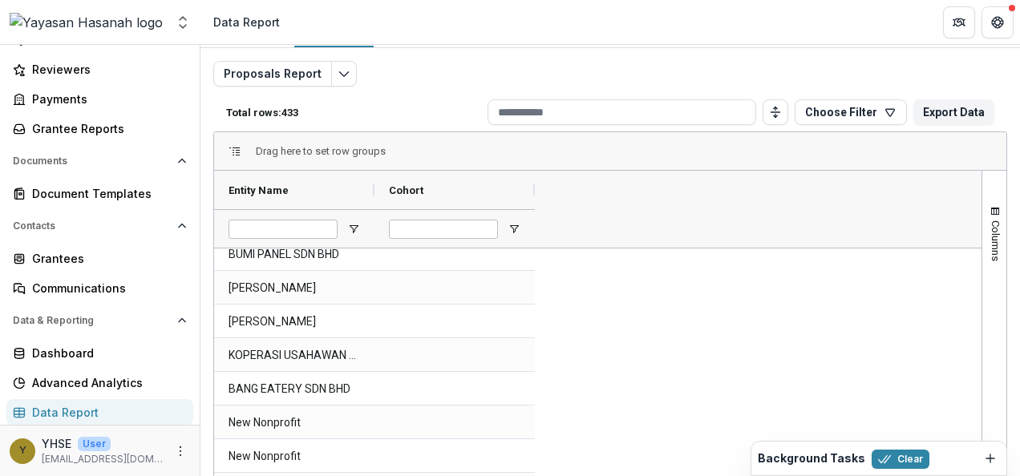
scroll to position [1747, 0]
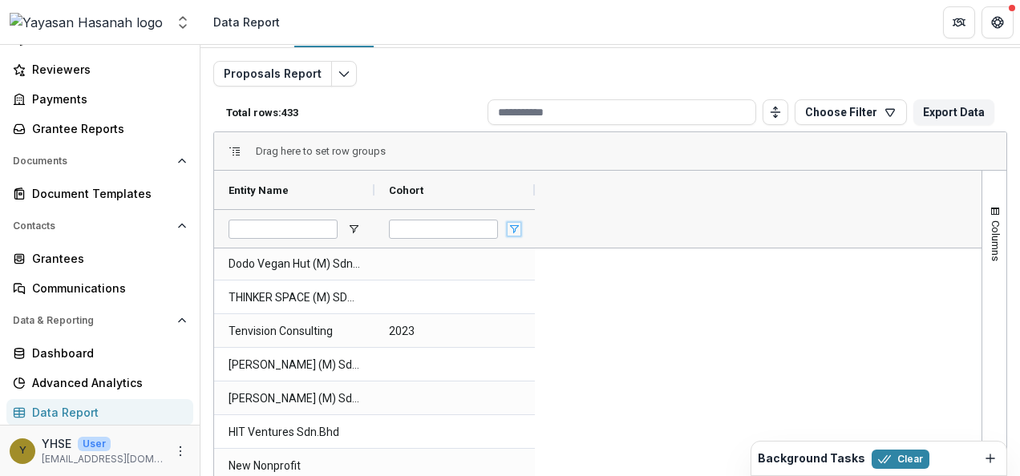
click at [519, 225] on span "Open Filter Menu" at bounding box center [514, 229] width 13 height 13
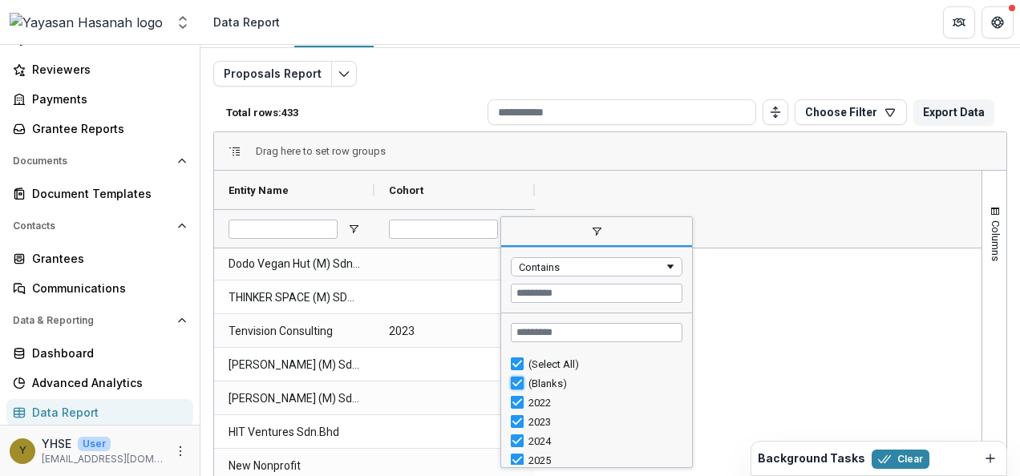
type input "**********"
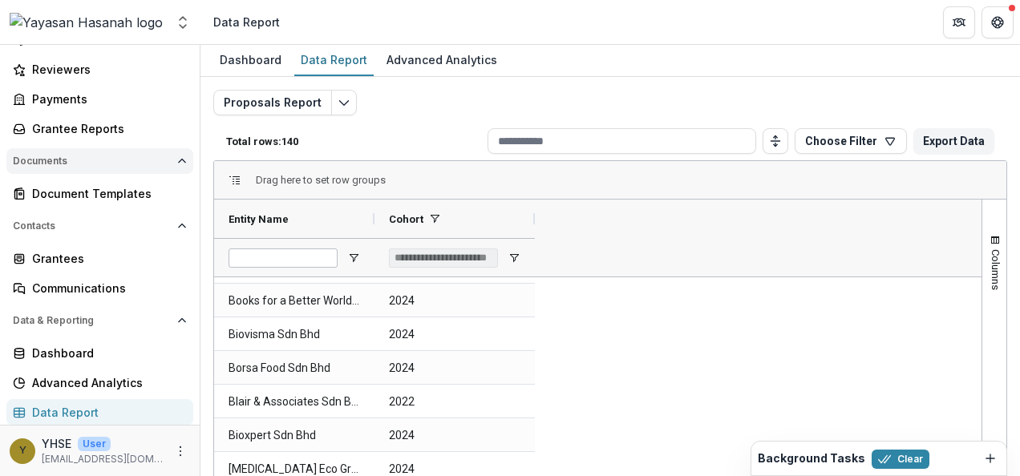
scroll to position [0, 0]
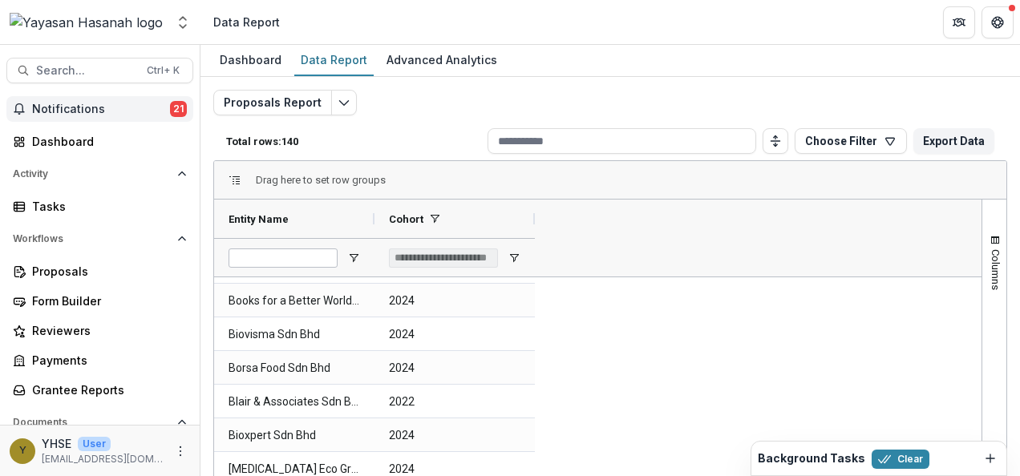
click at [107, 103] on span "Notifications" at bounding box center [101, 110] width 138 height 14
click at [582, 104] on div "Proposals Report Total rows: 140 Choose Filter Personal Filters Team Filters Te…" at bounding box center [610, 387] width 794 height 594
click at [128, 99] on button "Notifications 21" at bounding box center [99, 109] width 187 height 26
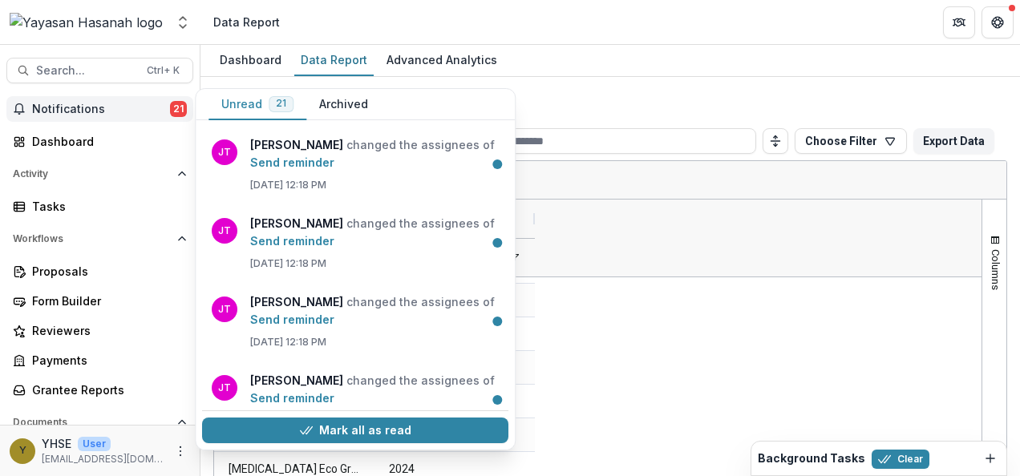
click at [585, 64] on div "Dashboard Data Report Advanced Analytics" at bounding box center [611, 61] width 820 height 32
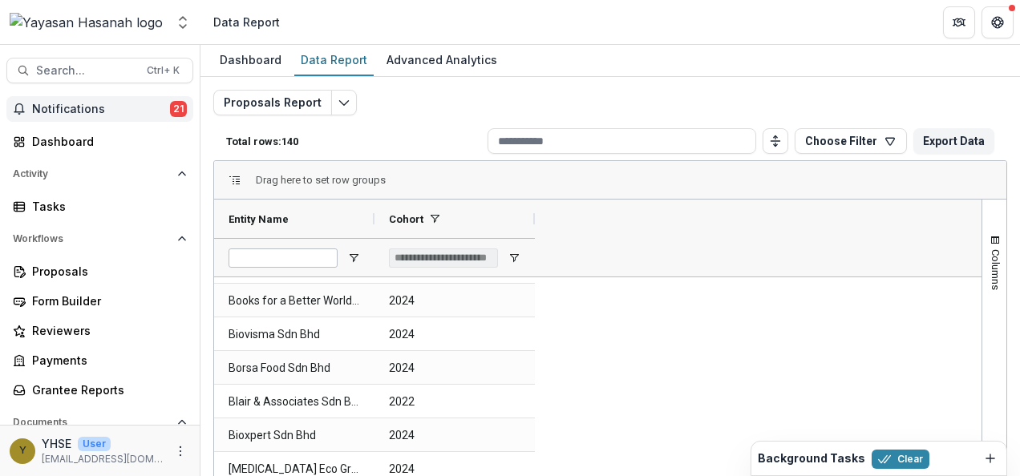
click at [108, 105] on span "Notifications" at bounding box center [101, 110] width 138 height 14
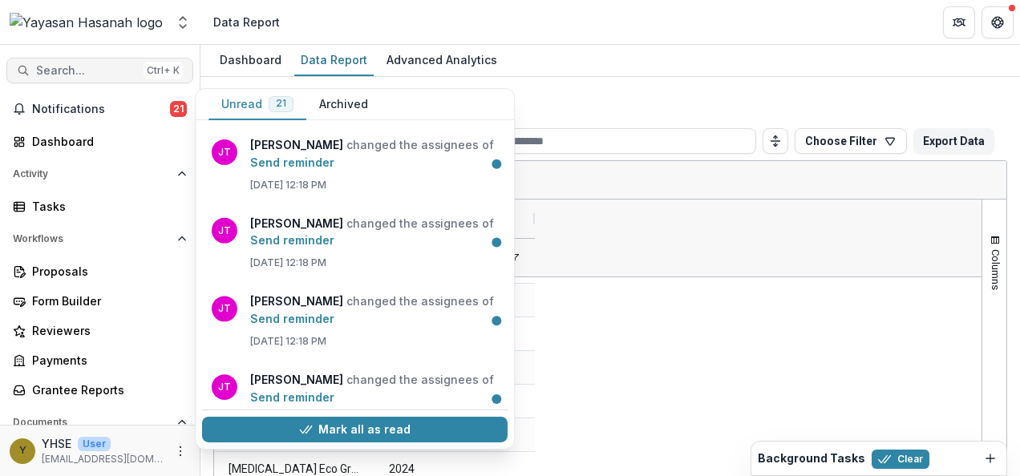
click at [72, 73] on span "Search..." at bounding box center [86, 71] width 101 height 14
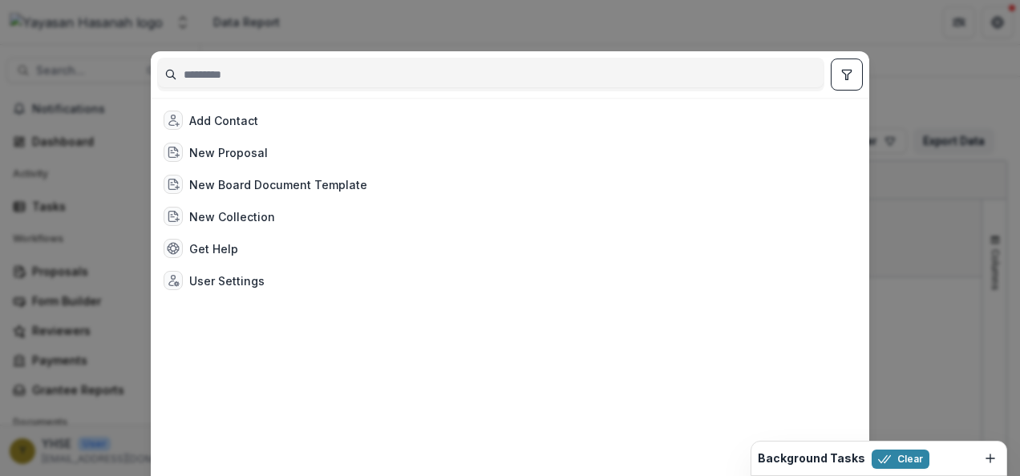
click at [237, 34] on div "Add Contact New Proposal New Board Document Template New Collection Get Help Us…" at bounding box center [510, 238] width 1020 height 476
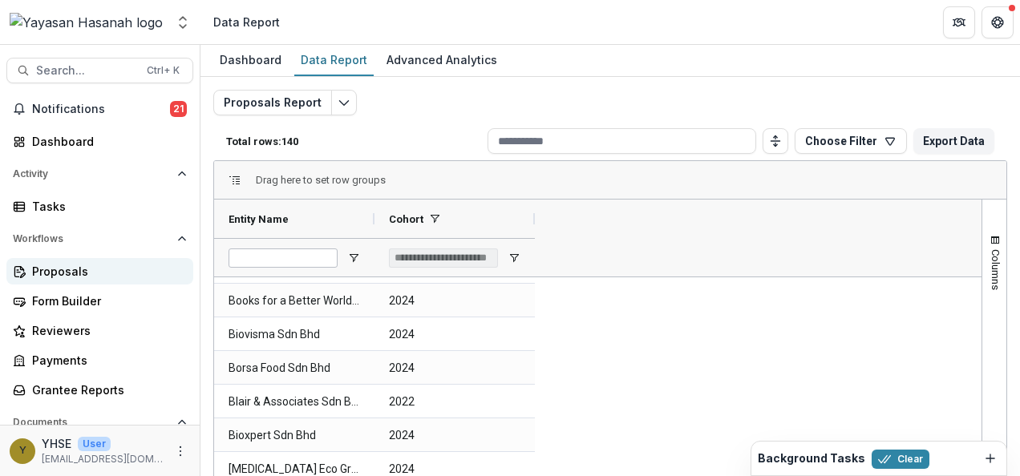
click at [107, 273] on div "Proposals" at bounding box center [106, 271] width 148 height 17
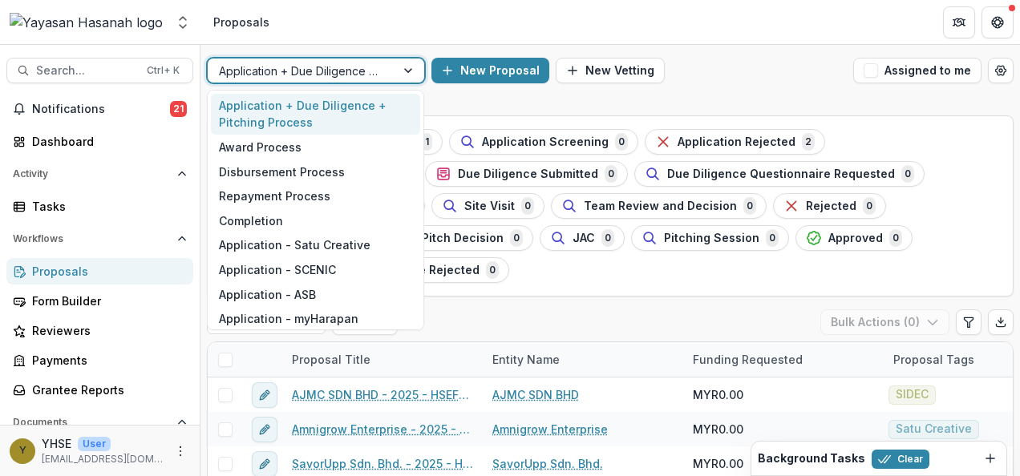
click at [371, 77] on div at bounding box center [301, 71] width 165 height 20
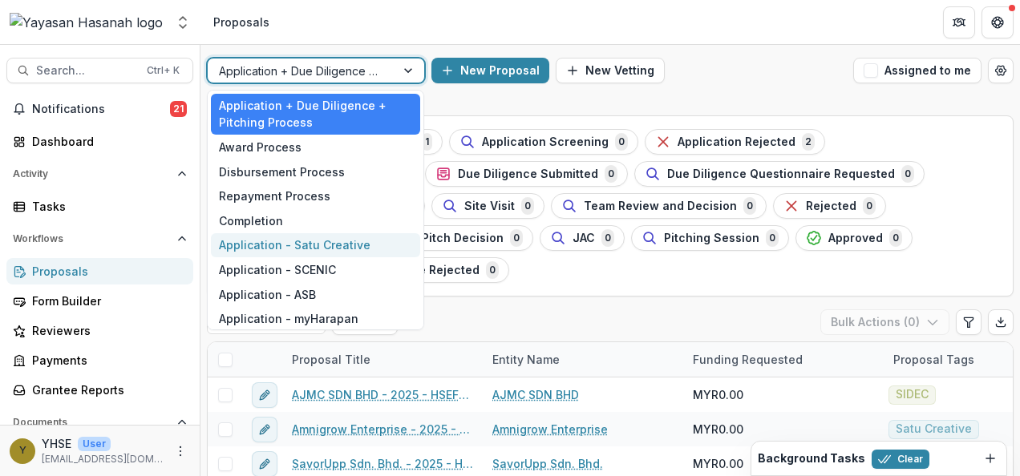
click at [337, 241] on div "Application - Satu Creative" at bounding box center [315, 245] width 209 height 25
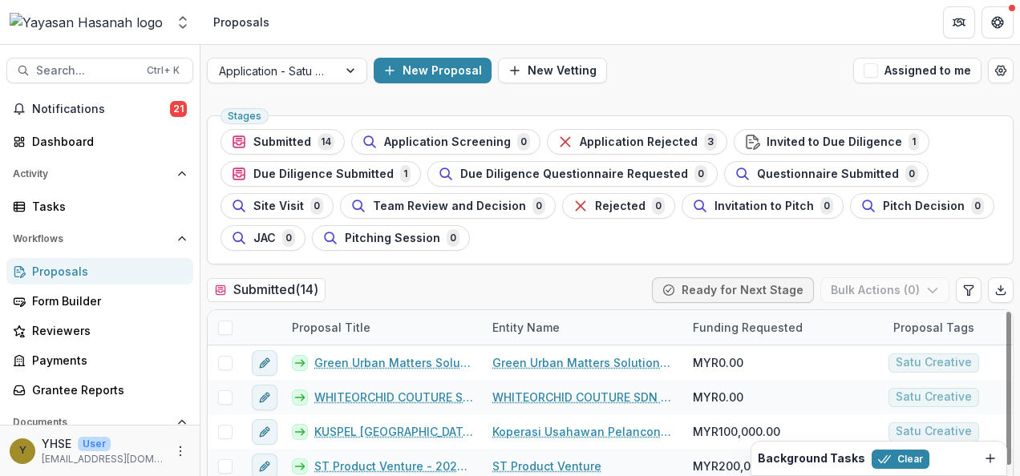
click at [767, 128] on div "Stages Submitted 14 Application Screening 0 Application Rejected 3 Invited to D…" at bounding box center [610, 190] width 807 height 149
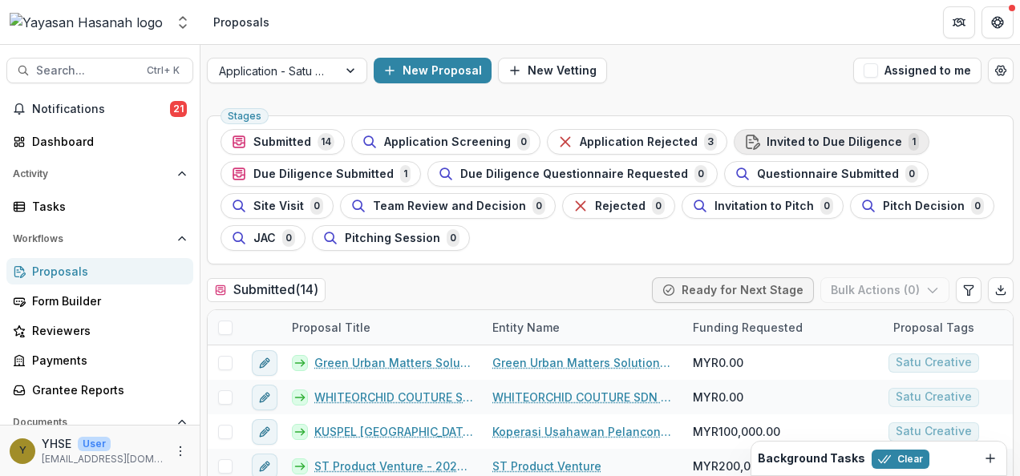
click at [773, 138] on span "Invited to Due Diligence" at bounding box center [835, 143] width 136 height 14
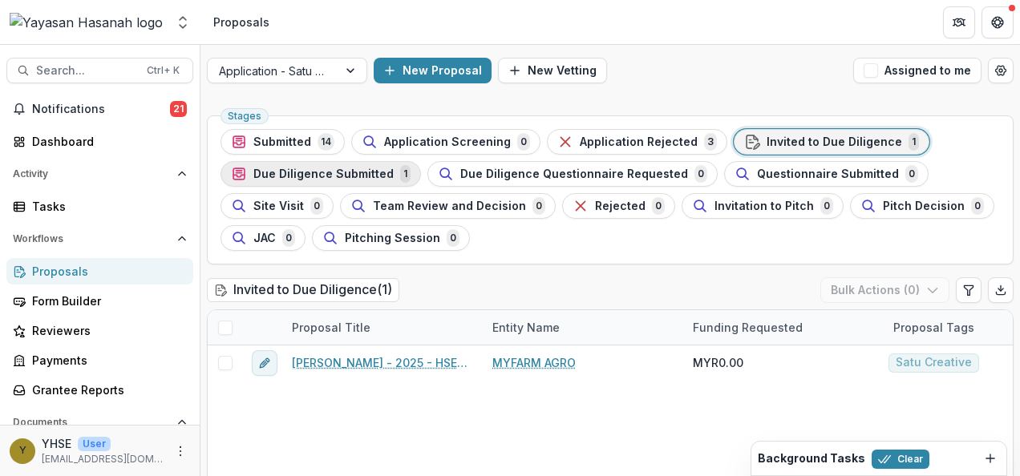
click at [378, 180] on span "Due Diligence Submitted" at bounding box center [323, 175] width 140 height 14
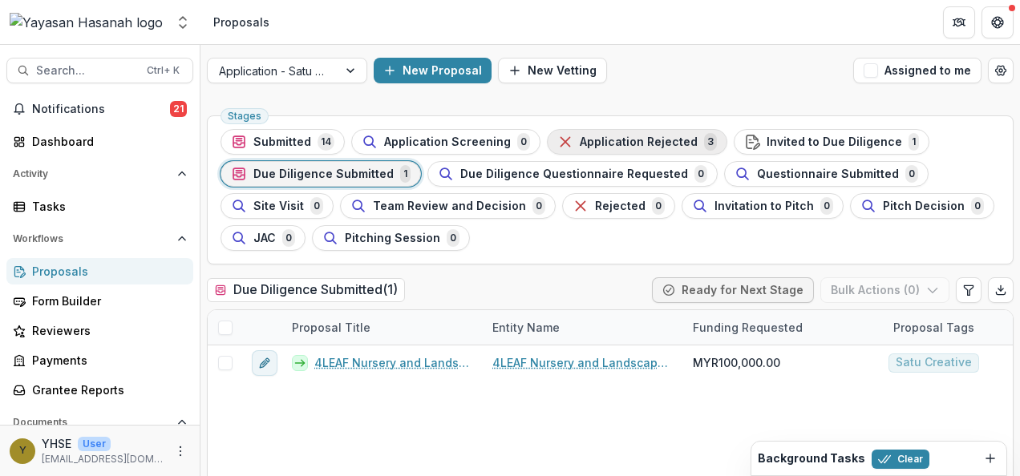
click at [634, 136] on span "Application Rejected" at bounding box center [639, 143] width 118 height 14
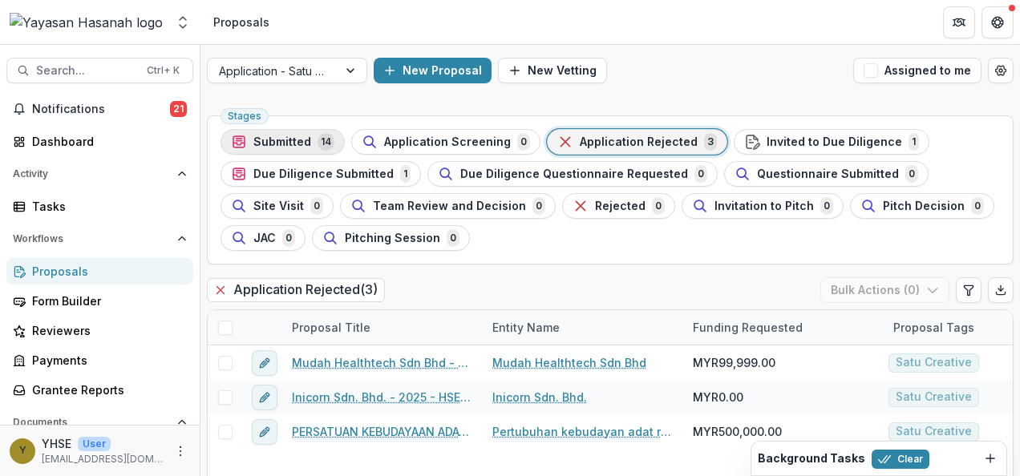
click at [313, 152] on button "Submitted 14" at bounding box center [283, 142] width 124 height 26
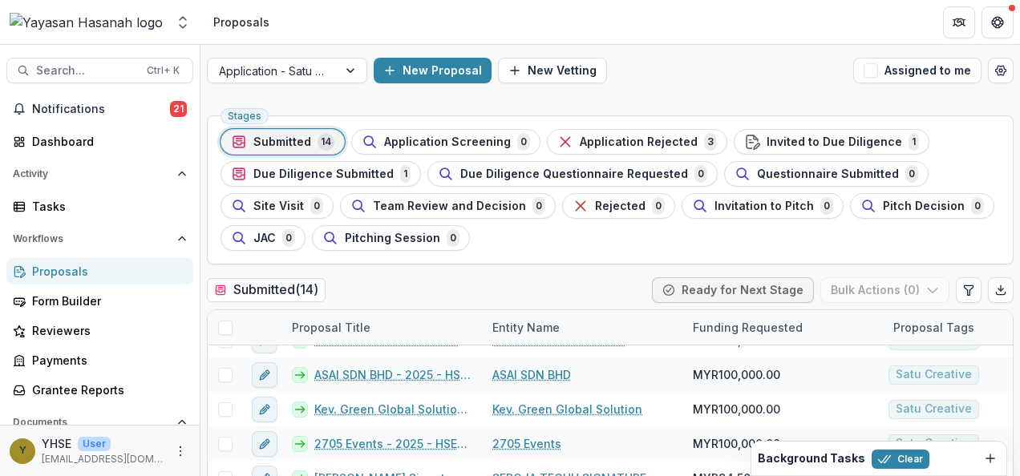
click at [324, 56] on div "Application - Satu Creative New Proposal New Vetting Assigned to me" at bounding box center [611, 70] width 820 height 51
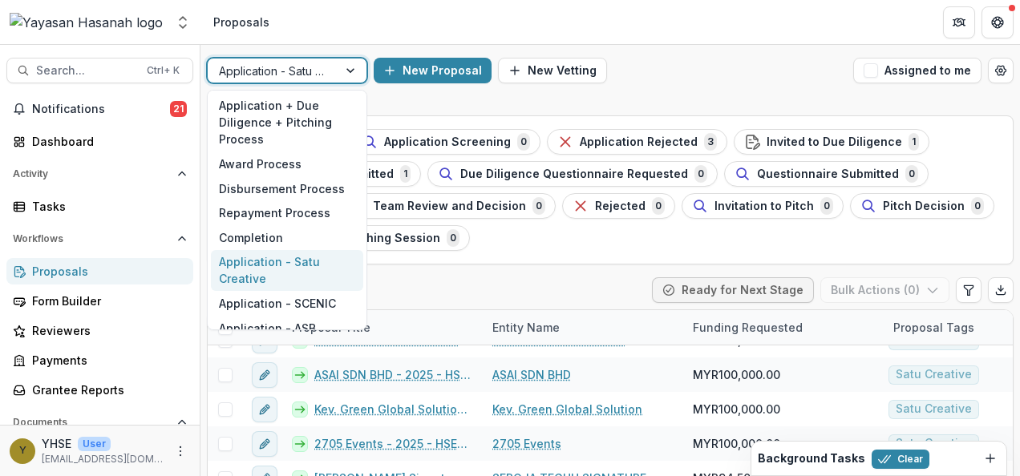
click at [323, 71] on div at bounding box center [272, 71] width 107 height 20
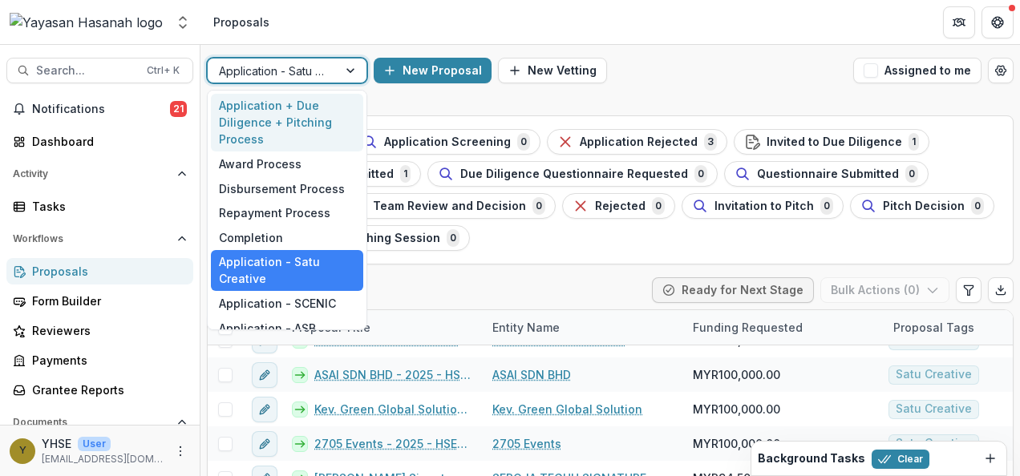
click at [297, 109] on div "Application + Due Diligence + Pitching Process" at bounding box center [287, 123] width 152 height 59
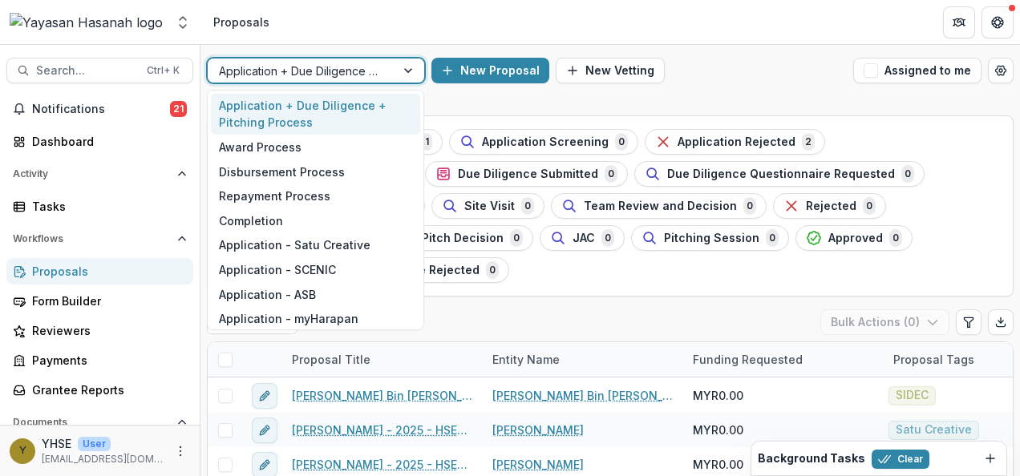
click at [342, 69] on div at bounding box center [301, 71] width 165 height 20
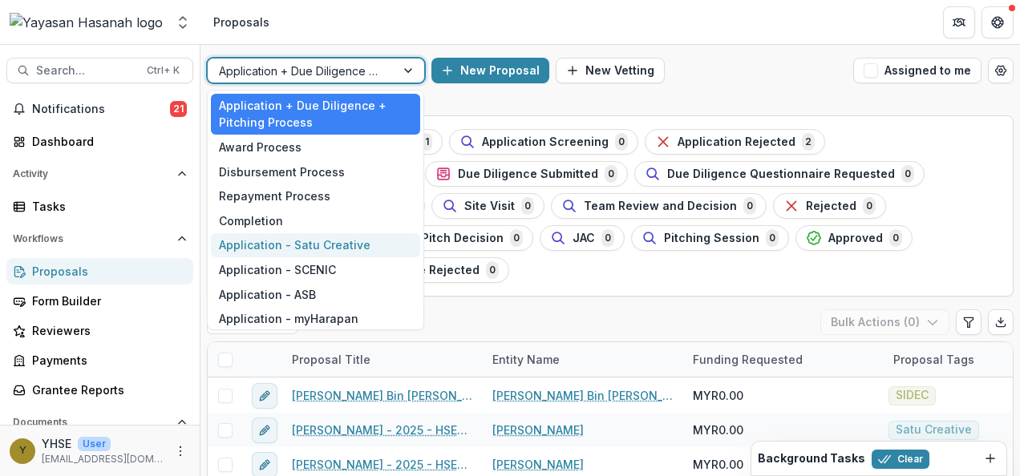
click at [355, 241] on div "Application - Satu Creative" at bounding box center [315, 245] width 209 height 25
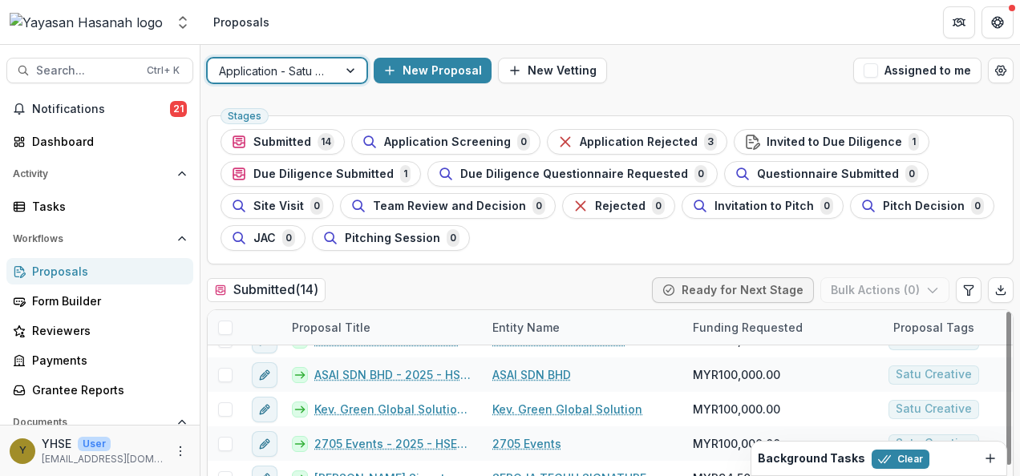
click at [339, 80] on div at bounding box center [352, 71] width 29 height 24
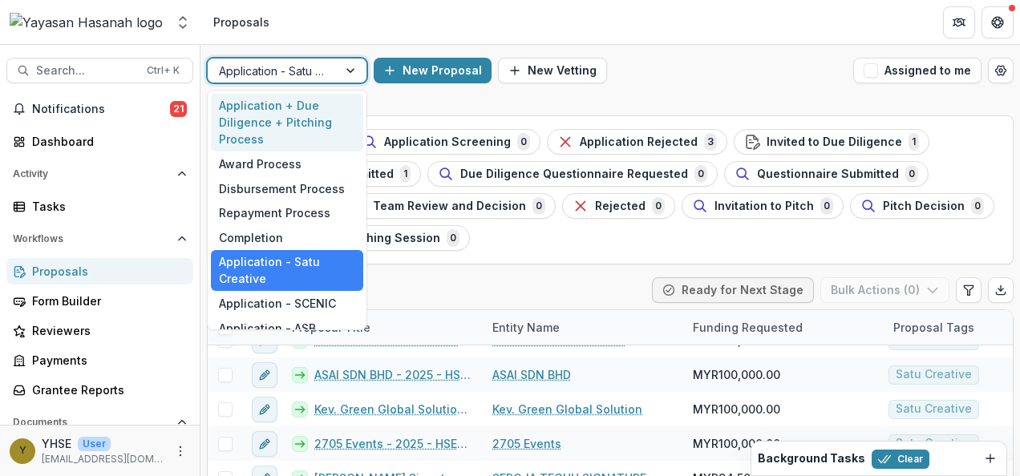
click at [304, 106] on div "Application + Due Diligence + Pitching Process" at bounding box center [287, 123] width 152 height 59
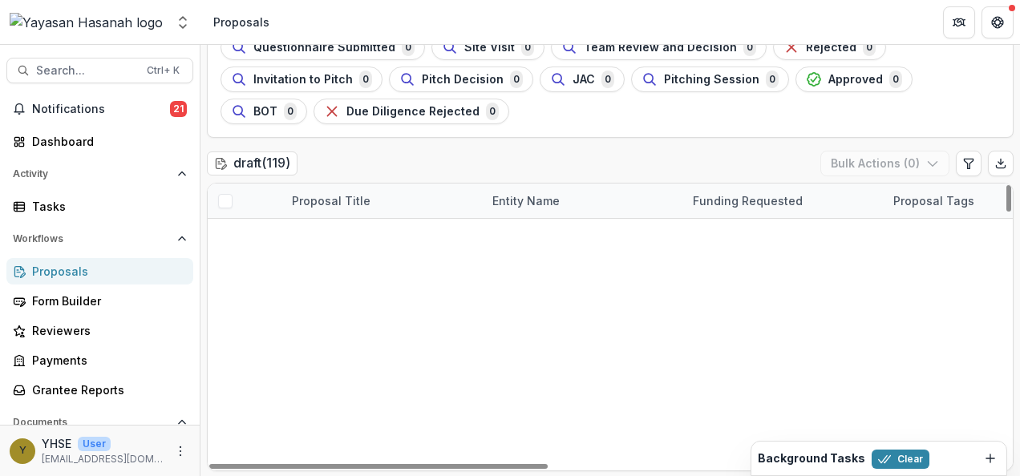
drag, startPoint x: 1004, startPoint y: 193, endPoint x: 995, endPoint y: 298, distance: 106.3
click at [1007, 212] on div at bounding box center [1009, 198] width 5 height 26
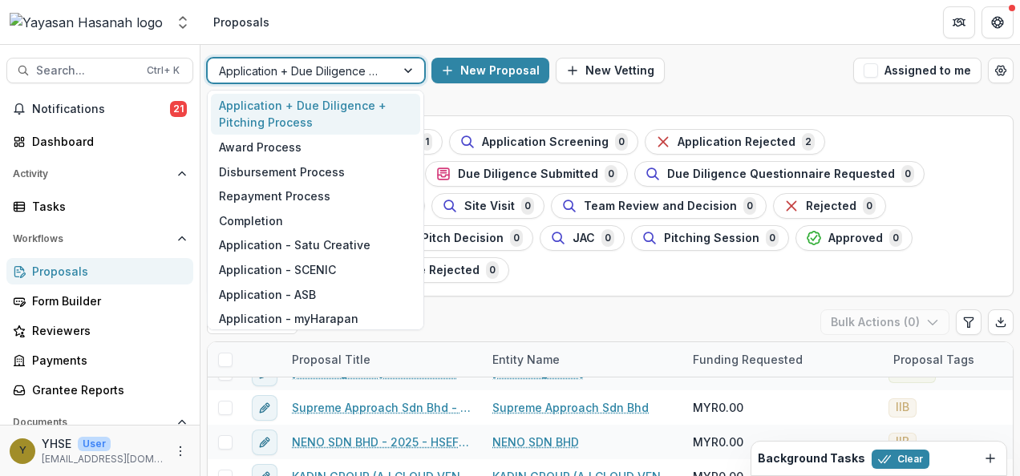
click at [363, 80] on div "Application + Due Diligence + Pitching Process" at bounding box center [302, 70] width 188 height 23
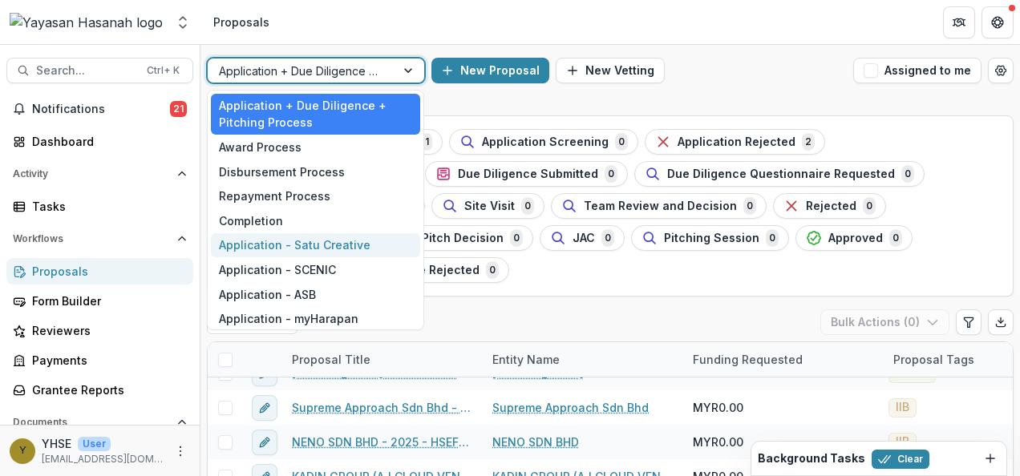
click at [318, 242] on div "Application - Satu Creative" at bounding box center [315, 245] width 209 height 25
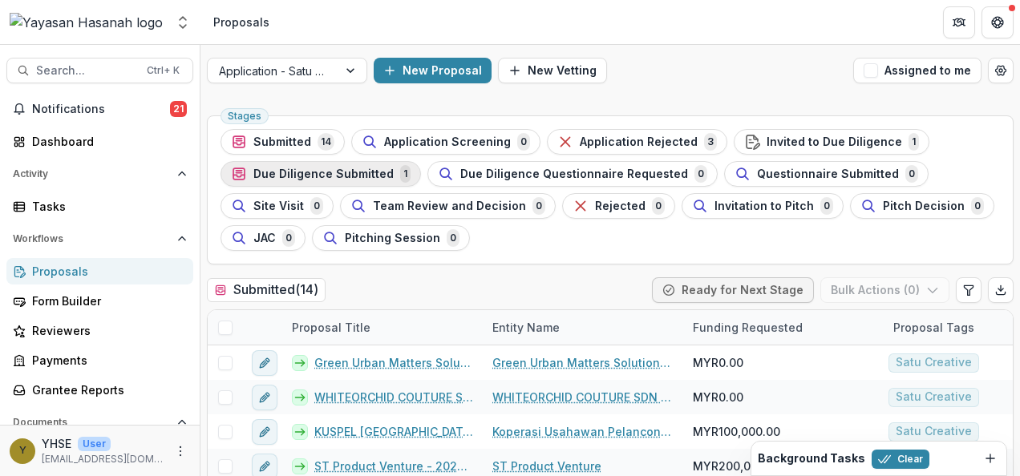
click at [348, 176] on span "Due Diligence Submitted" at bounding box center [323, 175] width 140 height 14
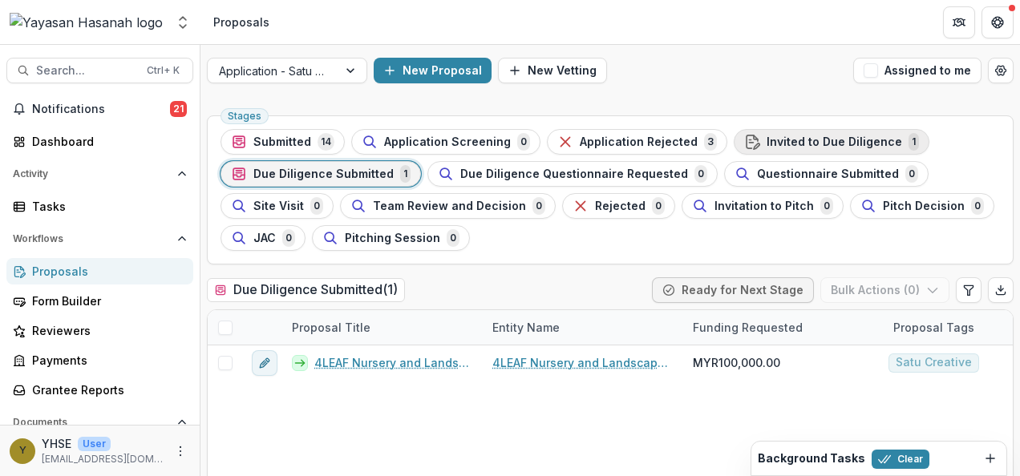
click at [824, 136] on span "Invited to Due Diligence" at bounding box center [835, 143] width 136 height 14
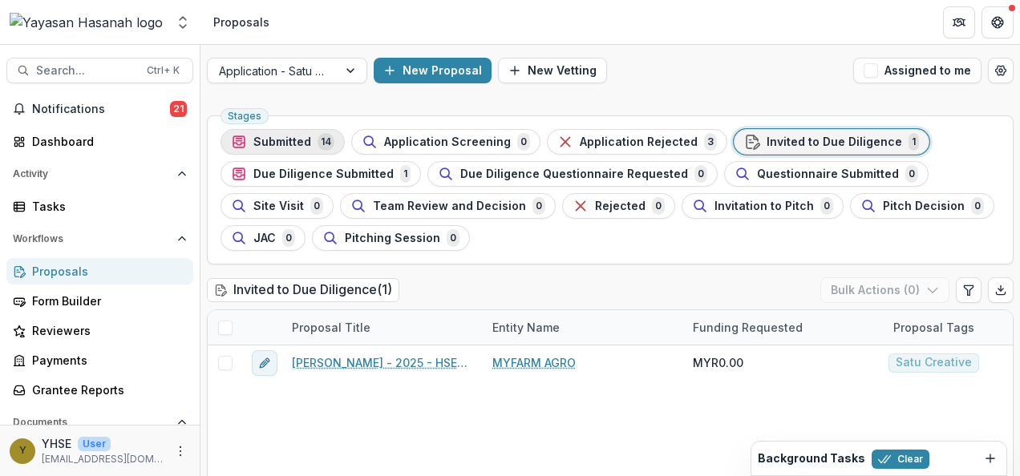
click at [292, 141] on span "Submitted" at bounding box center [282, 143] width 58 height 14
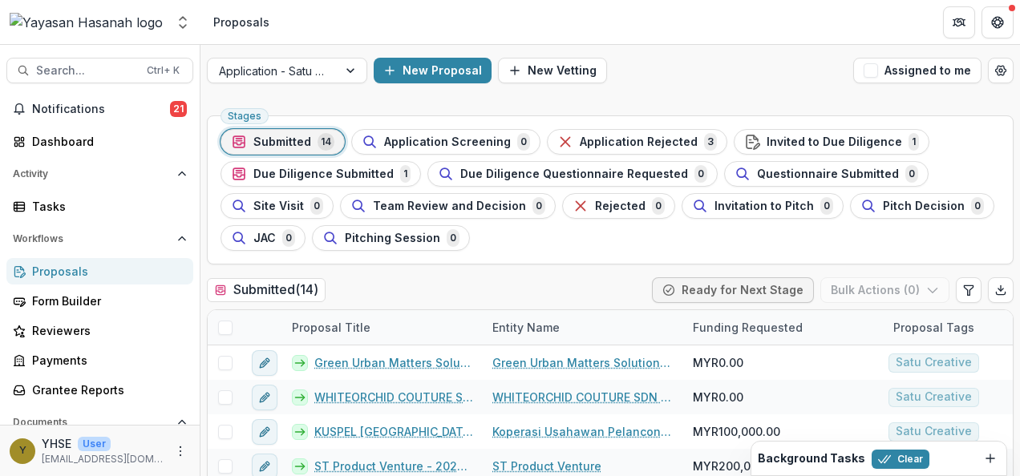
scroll to position [127, 0]
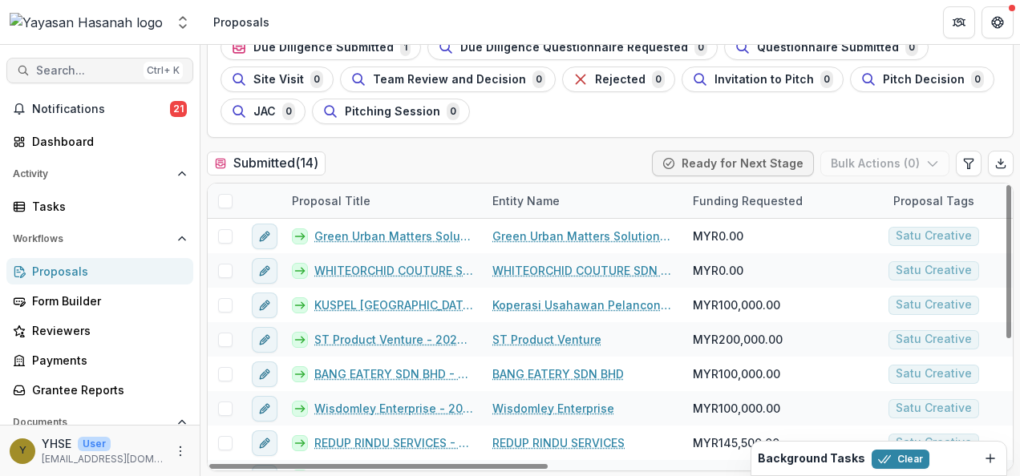
click at [104, 71] on span "Search..." at bounding box center [86, 71] width 101 height 14
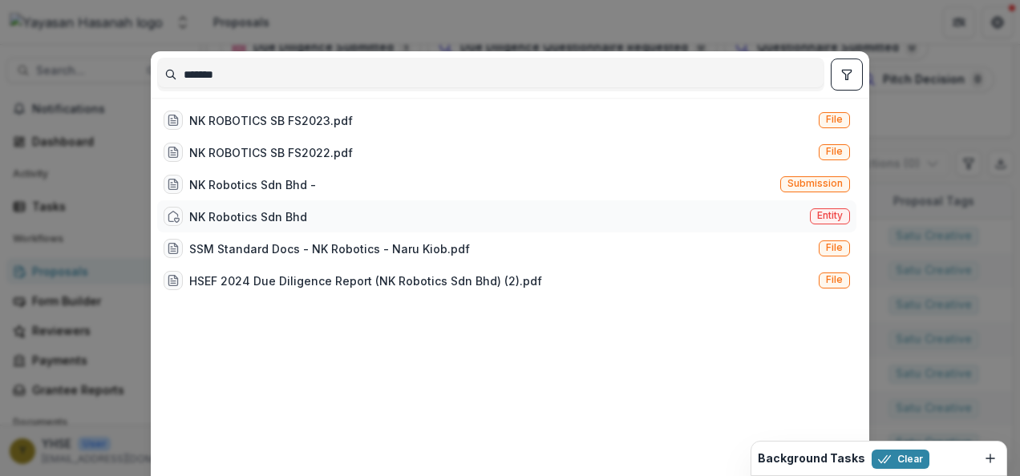
type input "*******"
click at [350, 228] on div "NK Robotics Sdn Bhd Entity" at bounding box center [507, 217] width 700 height 32
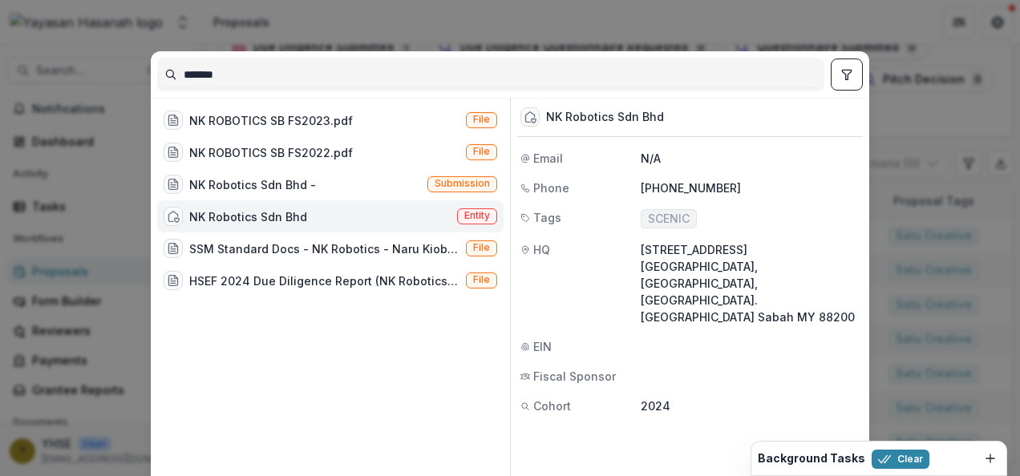
click at [908, 163] on div "******* NK ROBOTICS SB FS2023.pdf File NK ROBOTICS SB FS2022.pdf File NK Roboti…" at bounding box center [510, 238] width 1020 height 476
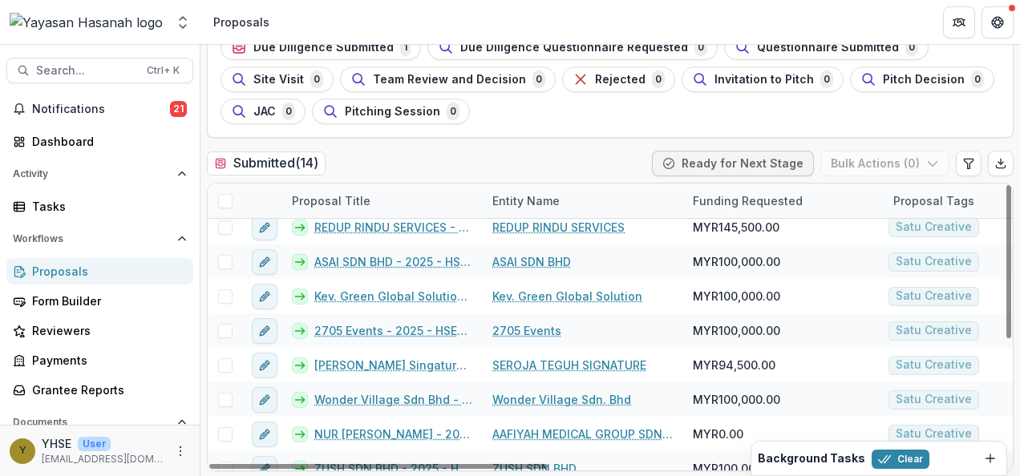
scroll to position [217, 0]
drag, startPoint x: 64, startPoint y: 83, endPoint x: 83, endPoint y: 70, distance: 23.6
click at [83, 70] on div "Search... Ctrl + K Notifications 21 Dashboard Activity Tasks Workflows Proposal…" at bounding box center [100, 261] width 201 height 432
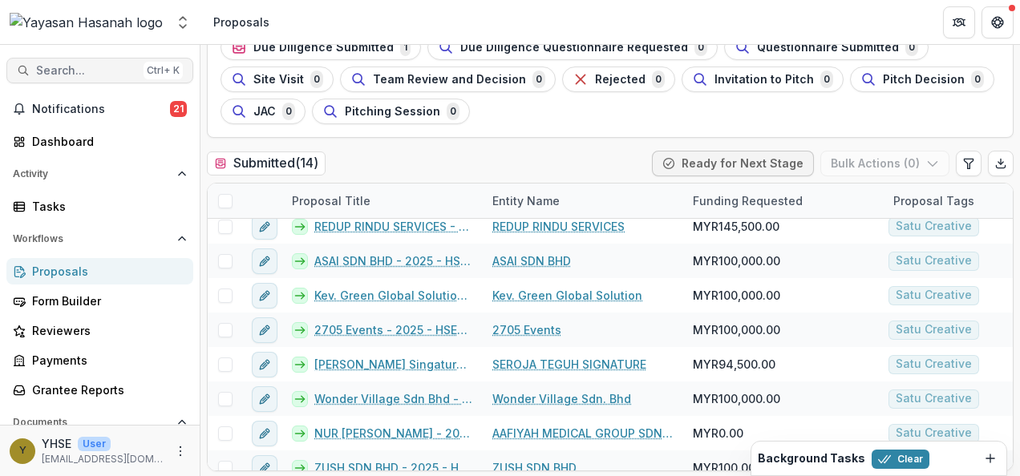
click at [83, 70] on span "Search..." at bounding box center [86, 71] width 101 height 14
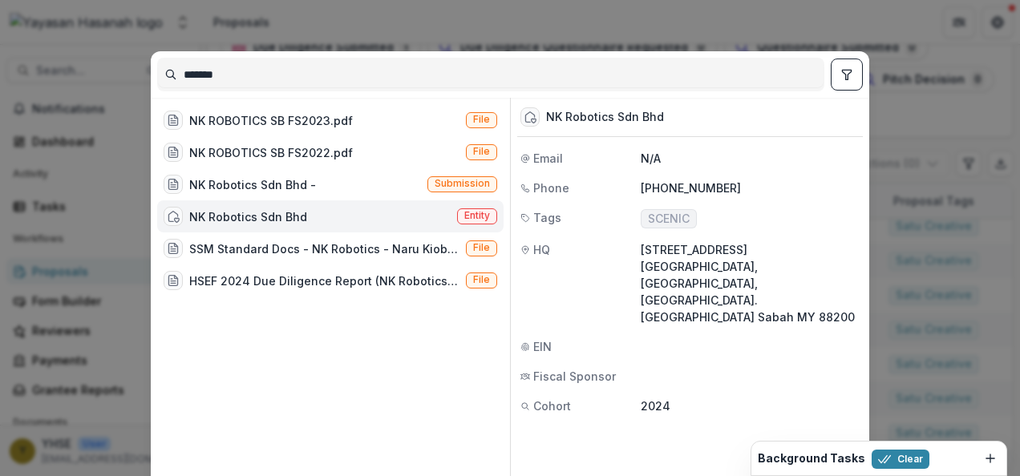
click at [331, 202] on div "NK Robotics Sdn Bhd Entity" at bounding box center [330, 217] width 347 height 32
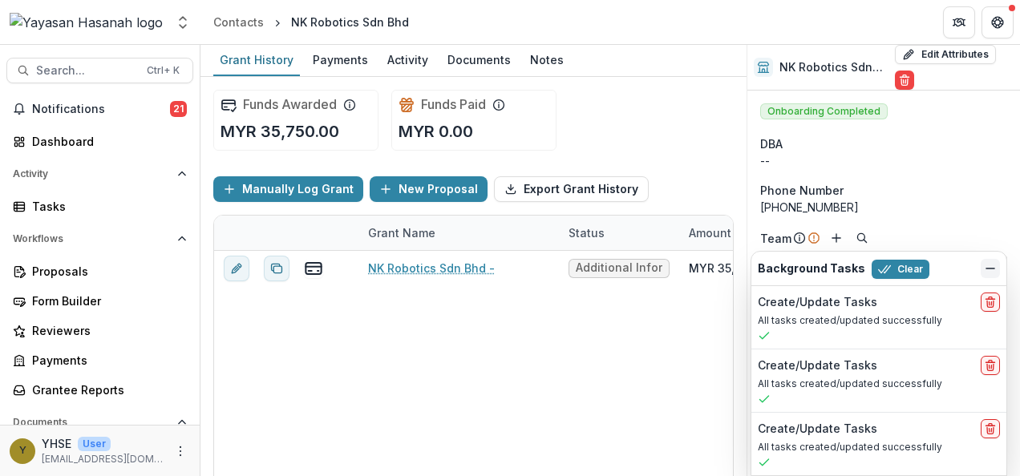
click at [1000, 271] on button "Dismiss" at bounding box center [990, 268] width 19 height 19
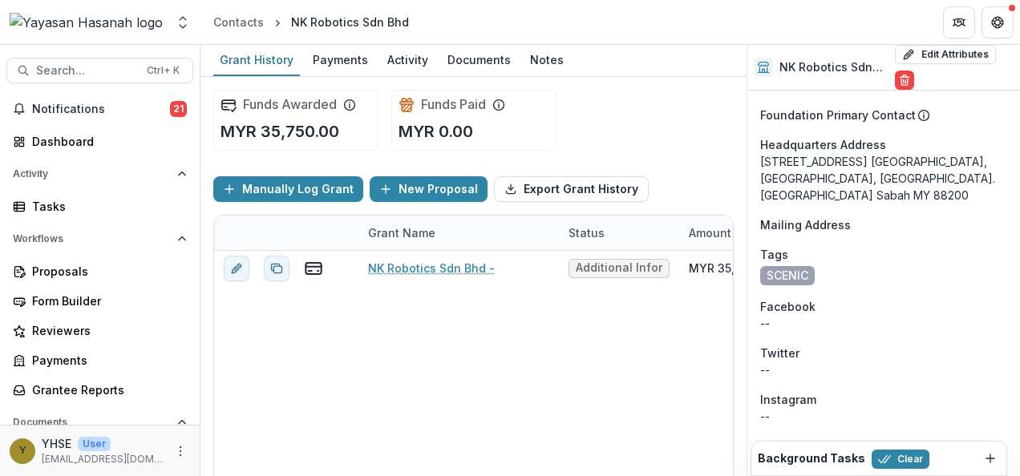
scroll to position [2111, 0]
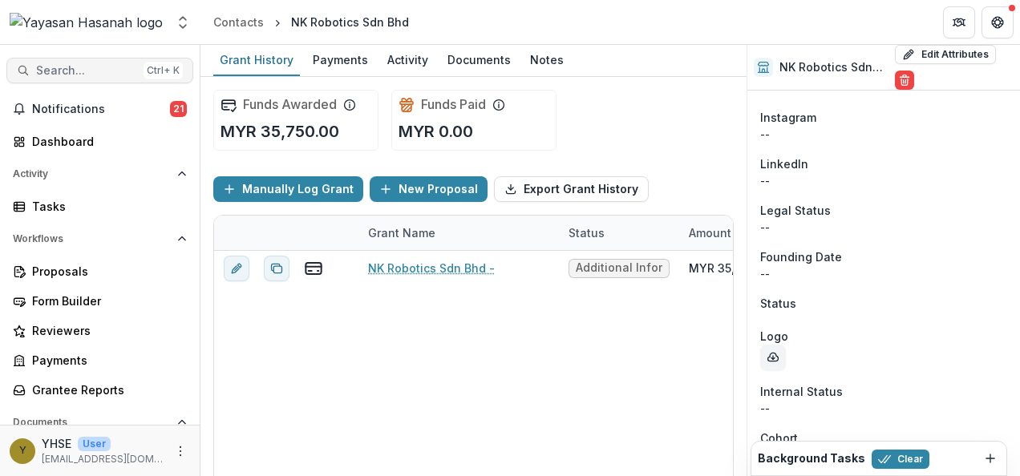
click at [93, 67] on span "Search..." at bounding box center [86, 71] width 101 height 14
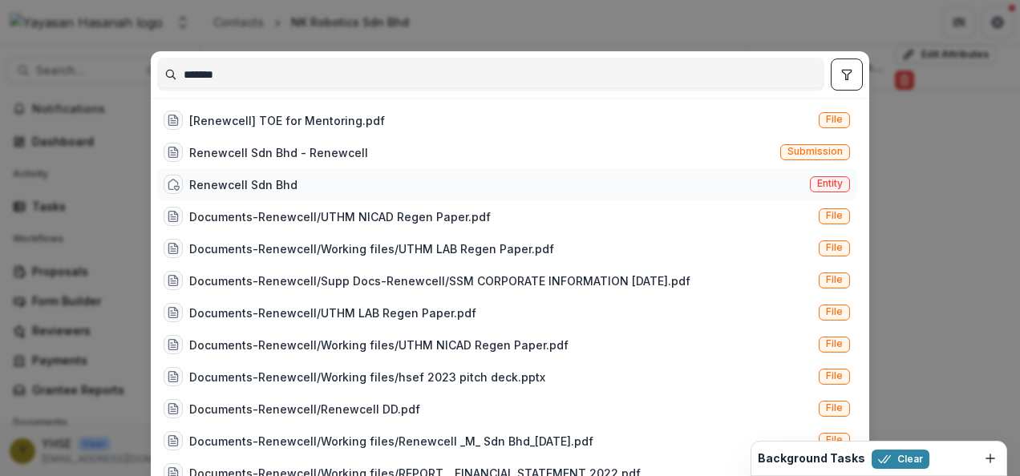
type input "*******"
click at [454, 190] on div "Renewcell Sdn Bhd Entity" at bounding box center [507, 184] width 700 height 32
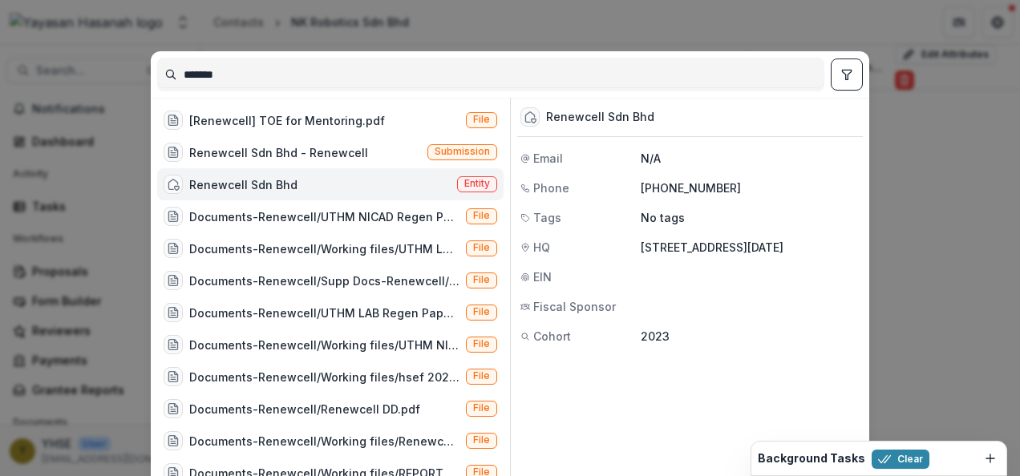
click at [476, 176] on span "Entity" at bounding box center [477, 184] width 40 height 16
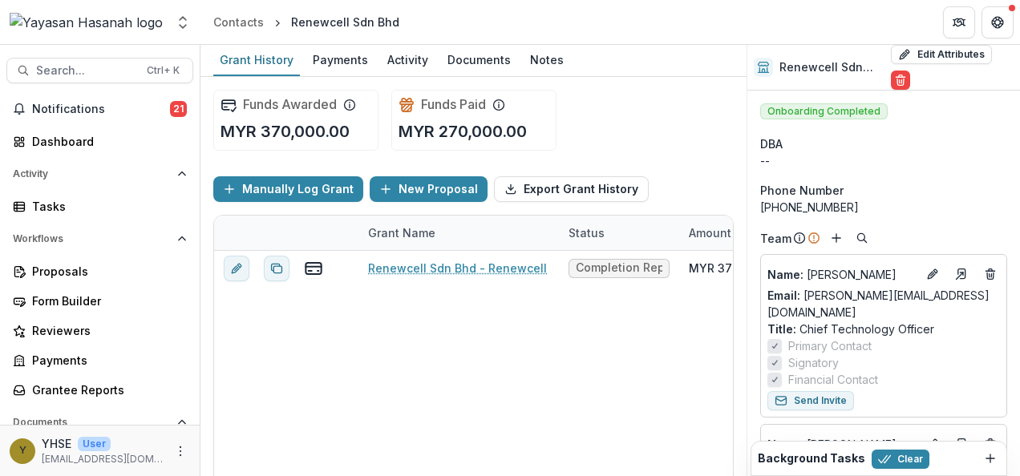
click at [885, 199] on div "[PHONE_NUMBER]" at bounding box center [883, 207] width 247 height 17
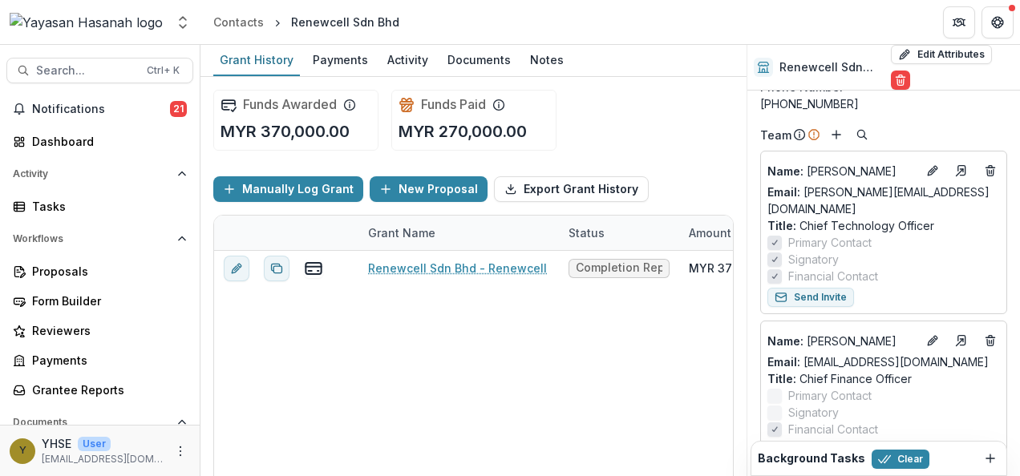
scroll to position [104, 0]
click at [144, 65] on div "Ctrl + K" at bounding box center [163, 71] width 39 height 18
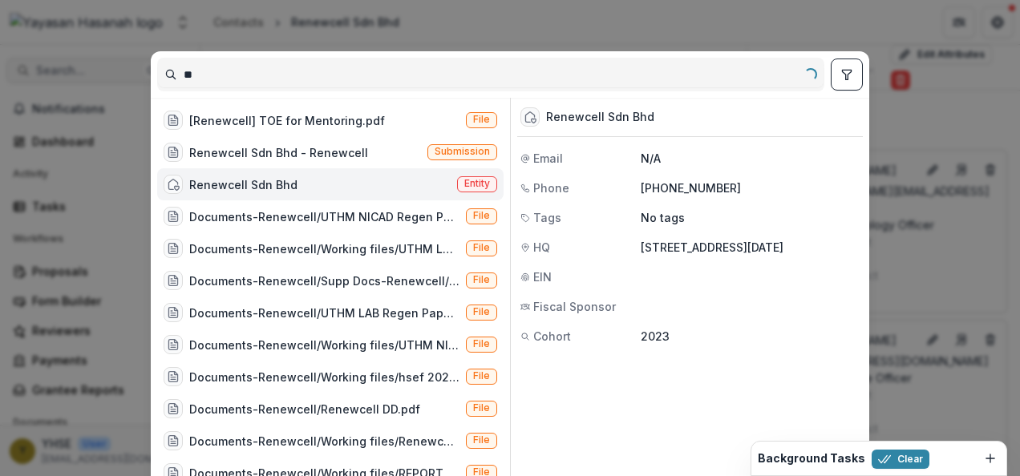
type input "*"
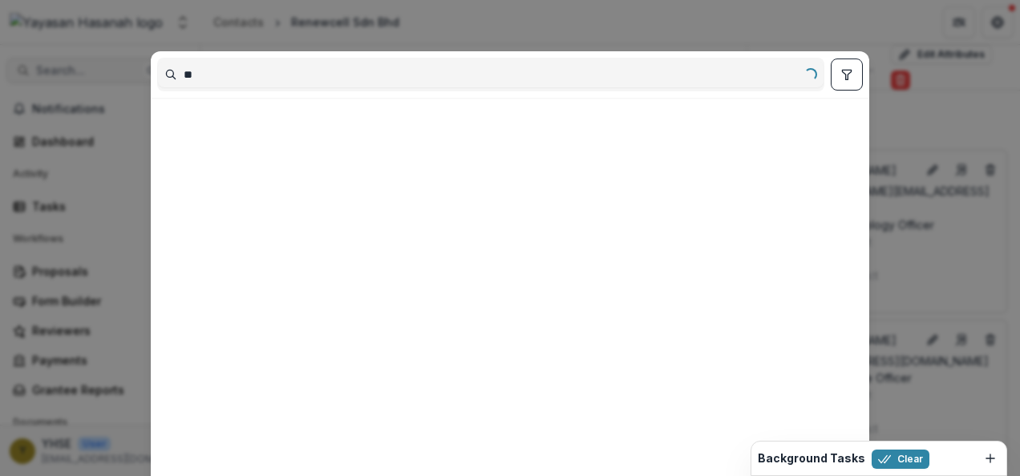
type input "*"
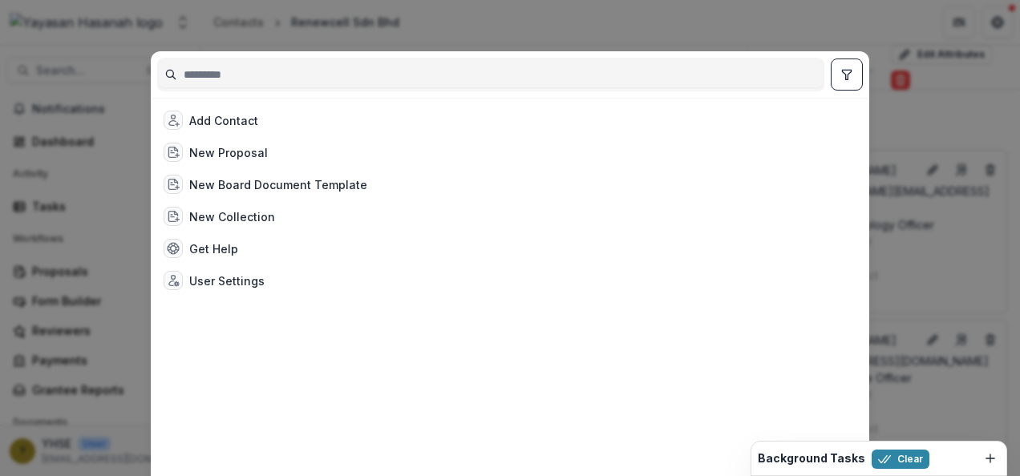
click at [98, 69] on div "Add Contact New Proposal New Board Document Template New Collection Get Help Us…" at bounding box center [510, 238] width 1020 height 476
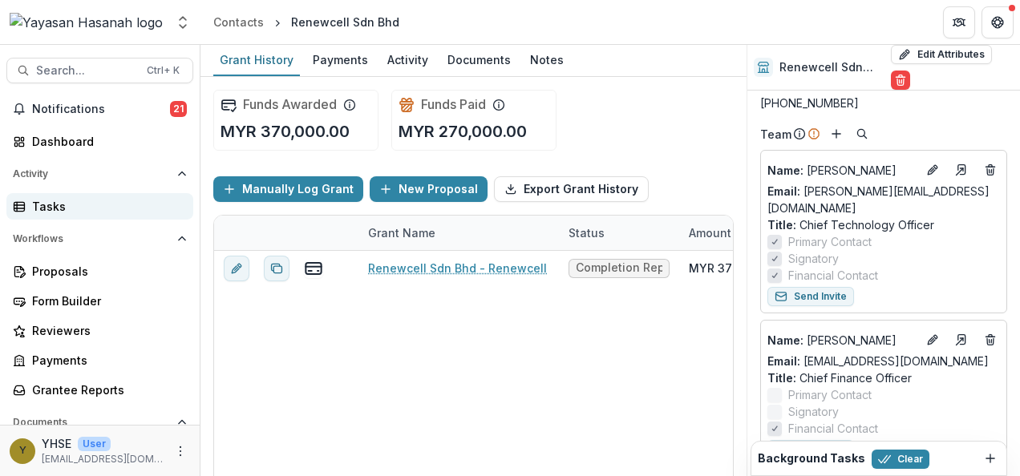
click at [91, 204] on div "Tasks" at bounding box center [106, 206] width 148 height 17
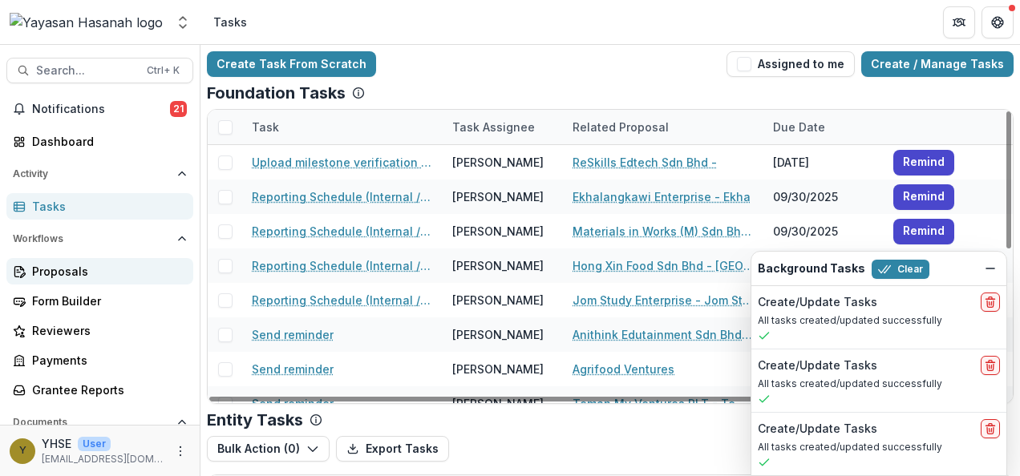
click at [104, 264] on div "Proposals" at bounding box center [106, 271] width 148 height 17
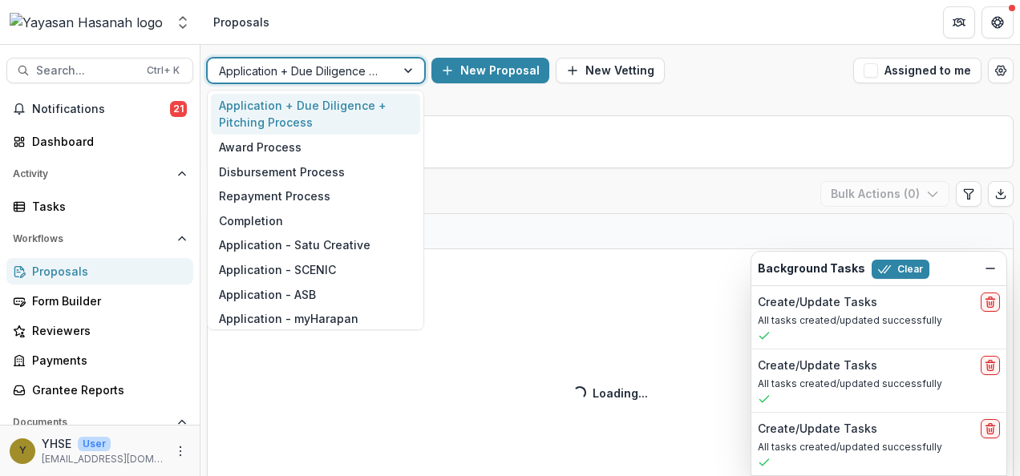
click at [389, 58] on div "Application + Due Diligence + Pitching Process" at bounding box center [316, 71] width 218 height 26
click at [342, 241] on div "Application - Satu Creative" at bounding box center [315, 245] width 209 height 25
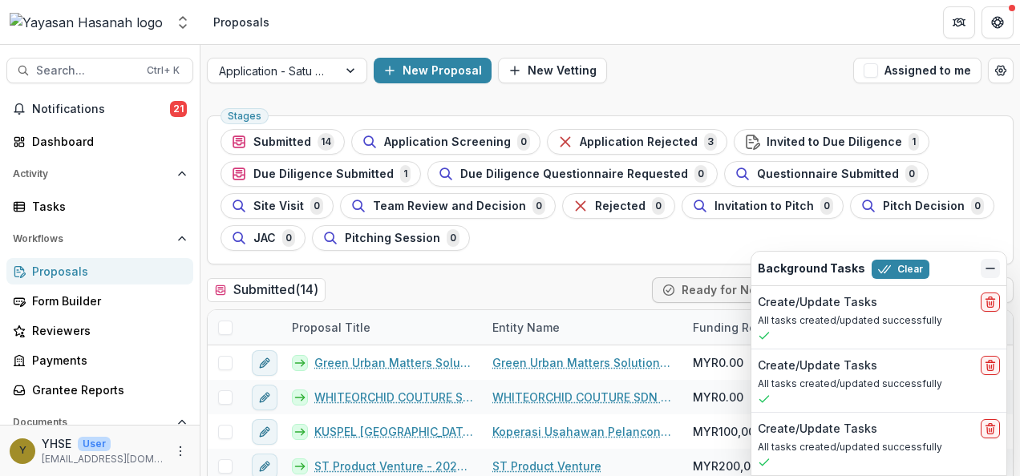
click at [986, 266] on icon "Dismiss" at bounding box center [990, 268] width 13 height 13
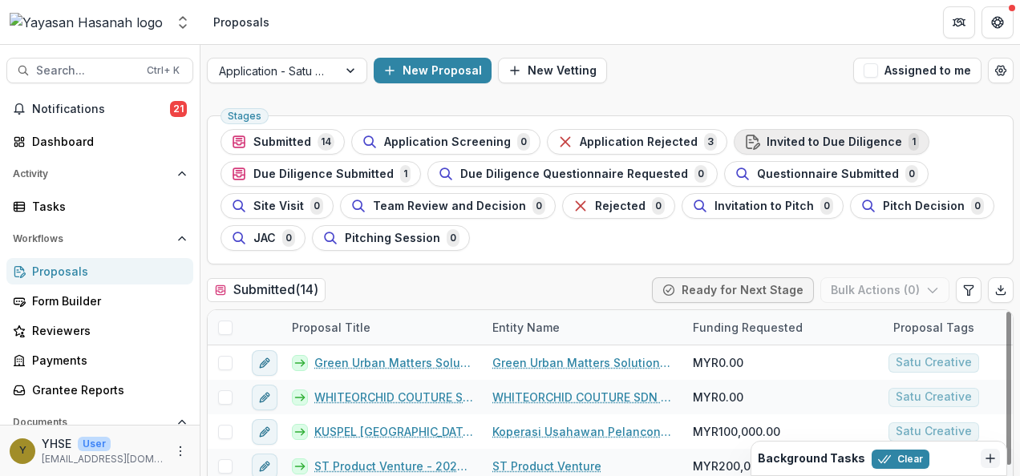
click at [789, 136] on span "Invited to Due Diligence" at bounding box center [835, 143] width 136 height 14
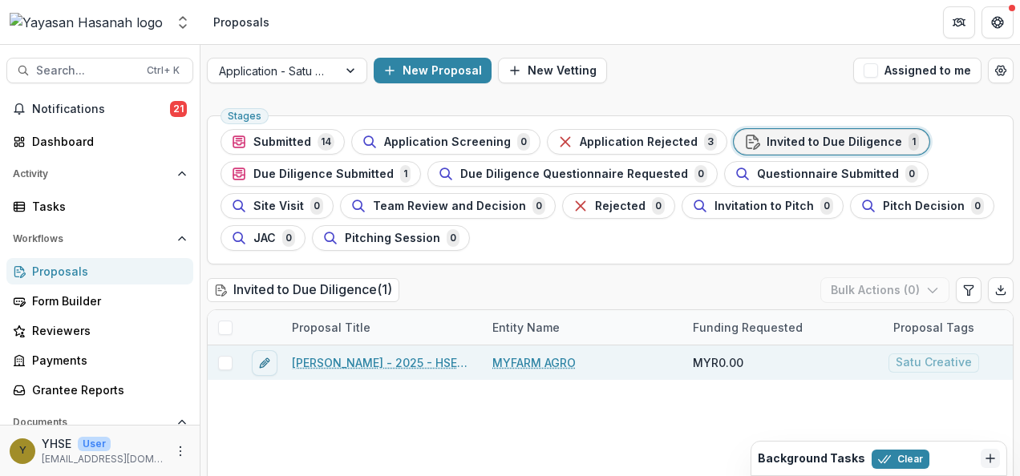
click at [412, 356] on link "[PERSON_NAME] - 2025 - HSEF2025 - Satu Creative" at bounding box center [382, 363] width 181 height 17
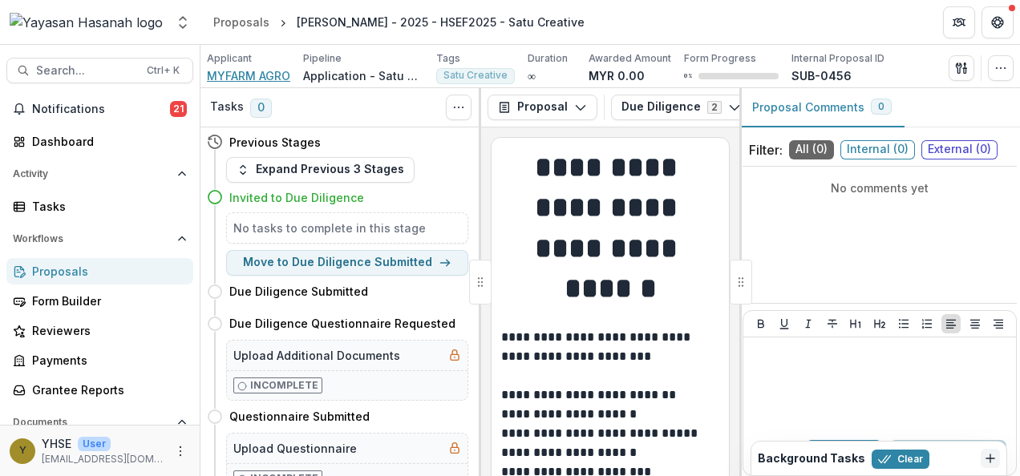
click at [266, 79] on span "MYFARM AGRO" at bounding box center [248, 75] width 83 height 17
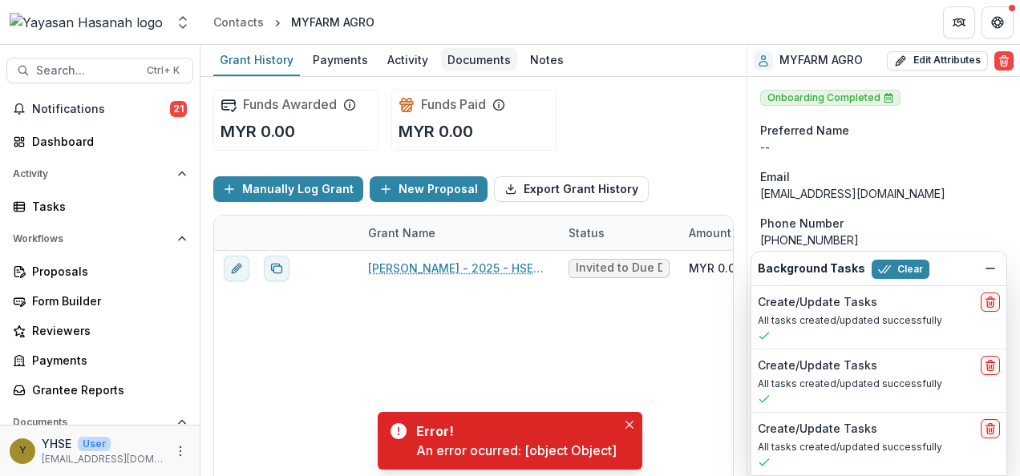
click at [463, 55] on div "Documents" at bounding box center [479, 59] width 76 height 23
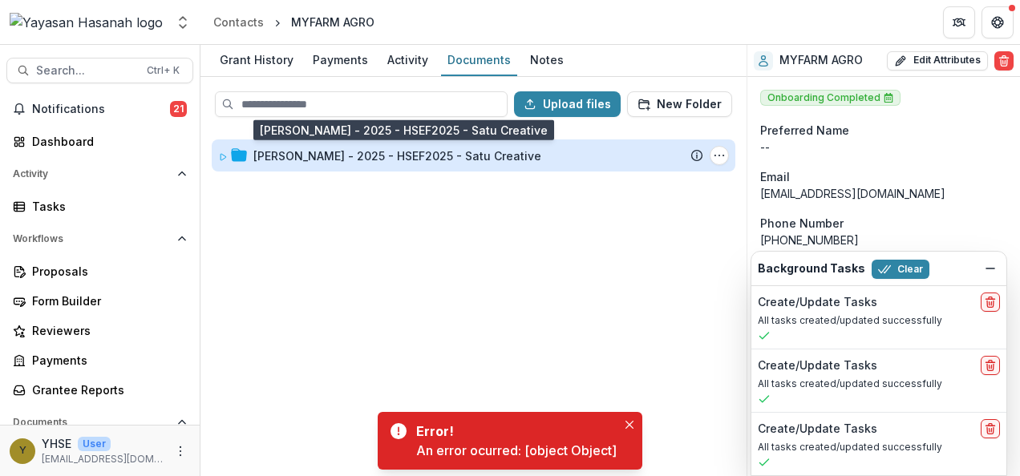
click at [485, 159] on div "[PERSON_NAME] - 2025 - HSEF2025 - Satu Creative" at bounding box center [397, 156] width 288 height 17
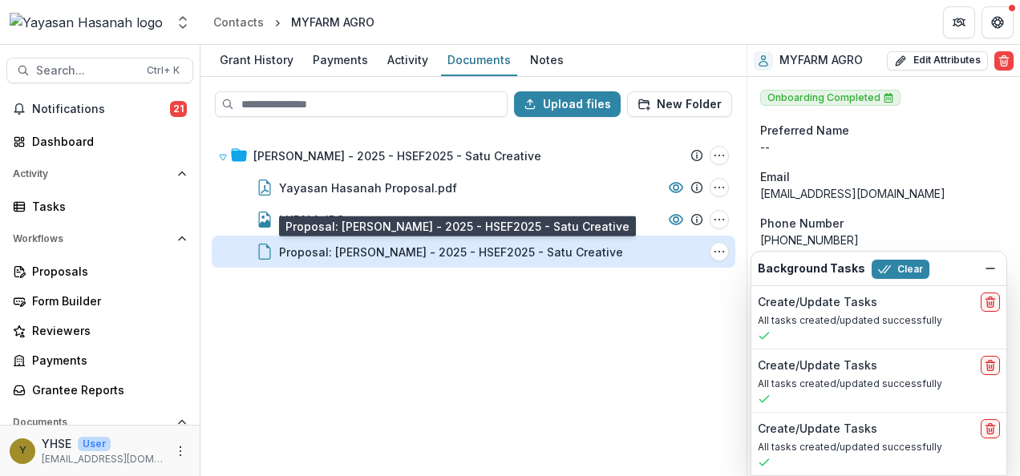
click at [396, 250] on div "Proposal: [PERSON_NAME] - 2025 - HSEF2025 - Satu Creative" at bounding box center [451, 252] width 344 height 17
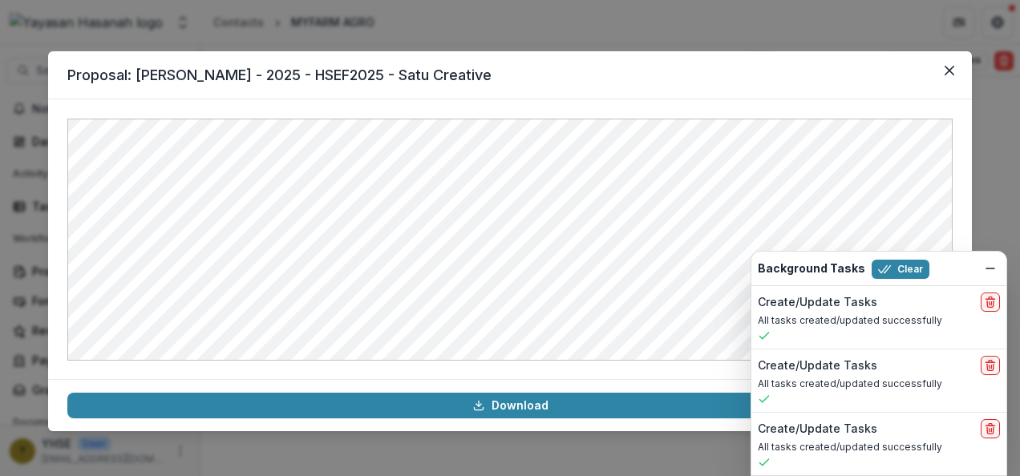
click at [658, 19] on div "Proposal: [PERSON_NAME] - 2025 - HSEF2025 - Satu Creative Download" at bounding box center [510, 238] width 1020 height 476
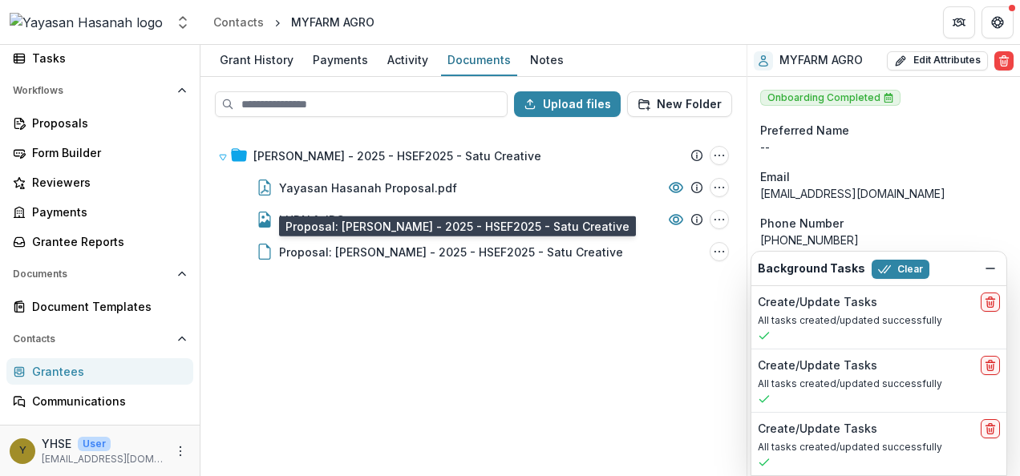
scroll to position [262, 0]
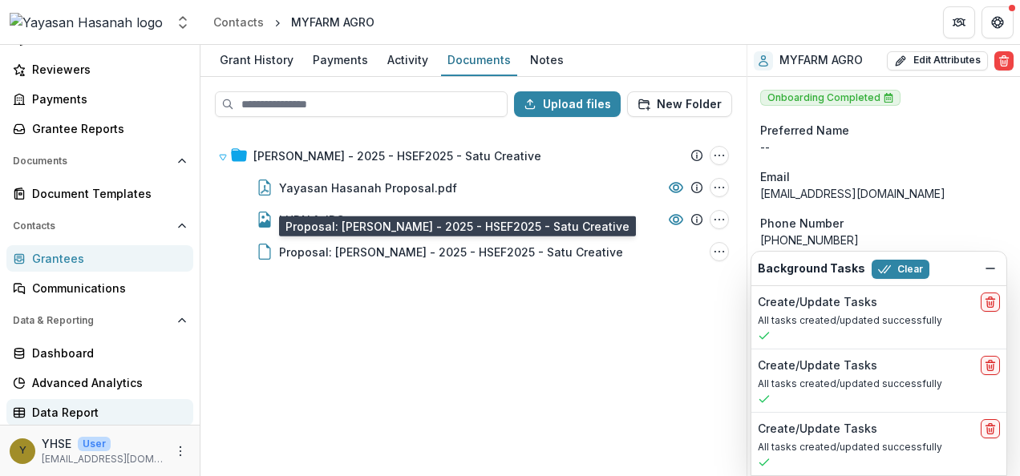
click at [112, 399] on link "Data Report" at bounding box center [99, 412] width 187 height 26
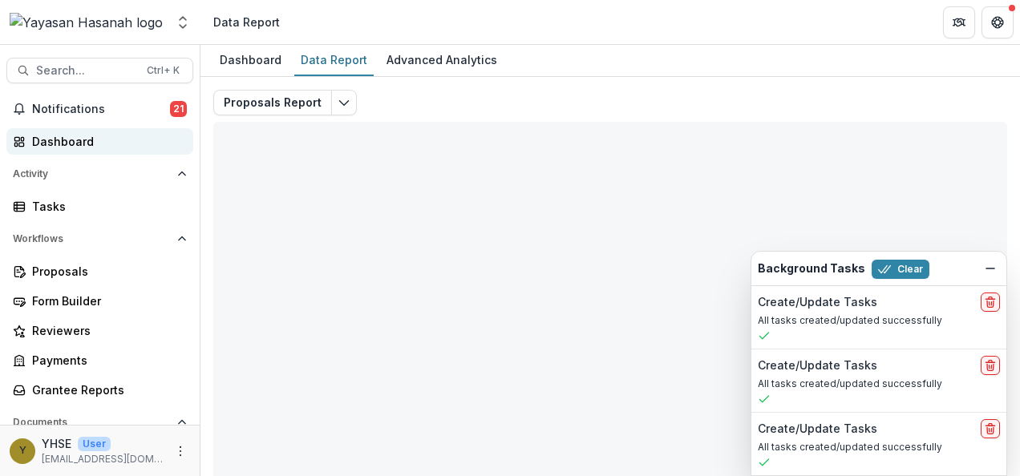
click at [126, 146] on div "Dashboard" at bounding box center [106, 141] width 148 height 17
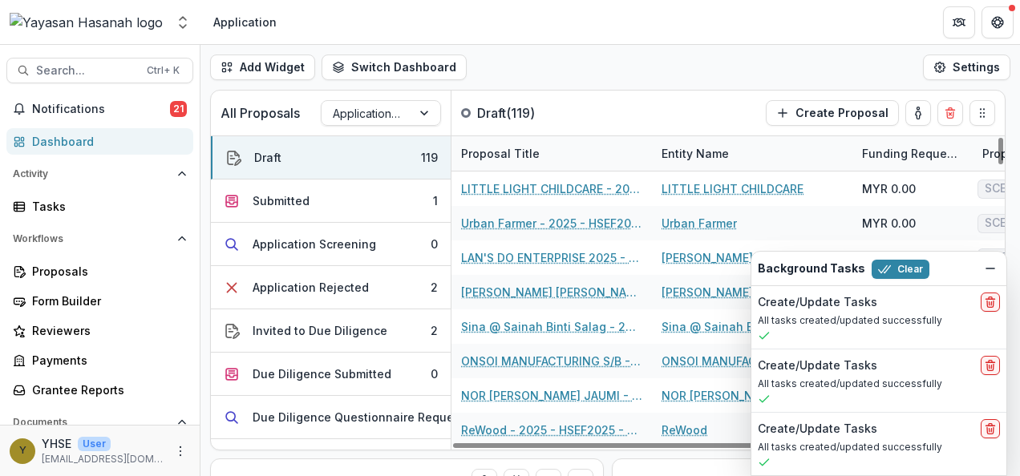
click at [655, 64] on div "Add Widget Switch Dashboard Application Operational New Dashboard Settings" at bounding box center [611, 67] width 820 height 45
click at [987, 266] on icon "Dismiss" at bounding box center [990, 268] width 13 height 13
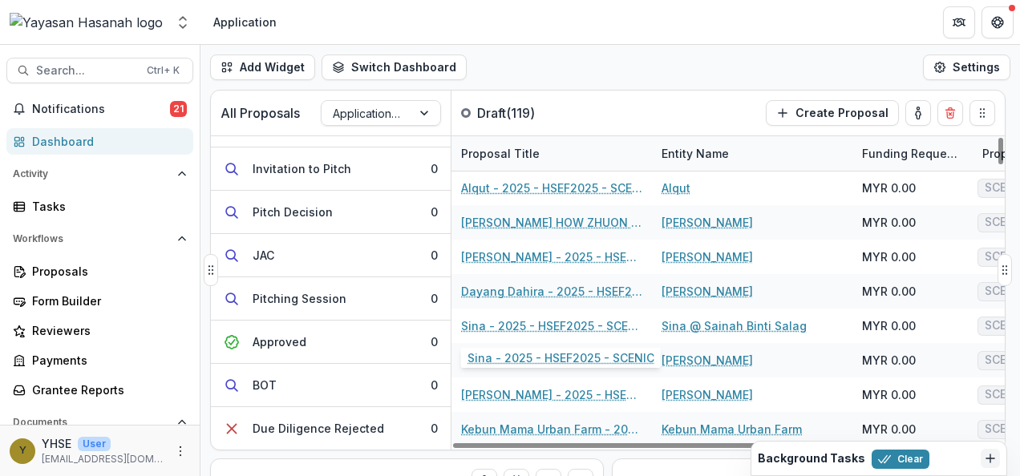
scroll to position [347, 0]
